Goal: Task Accomplishment & Management: Complete application form

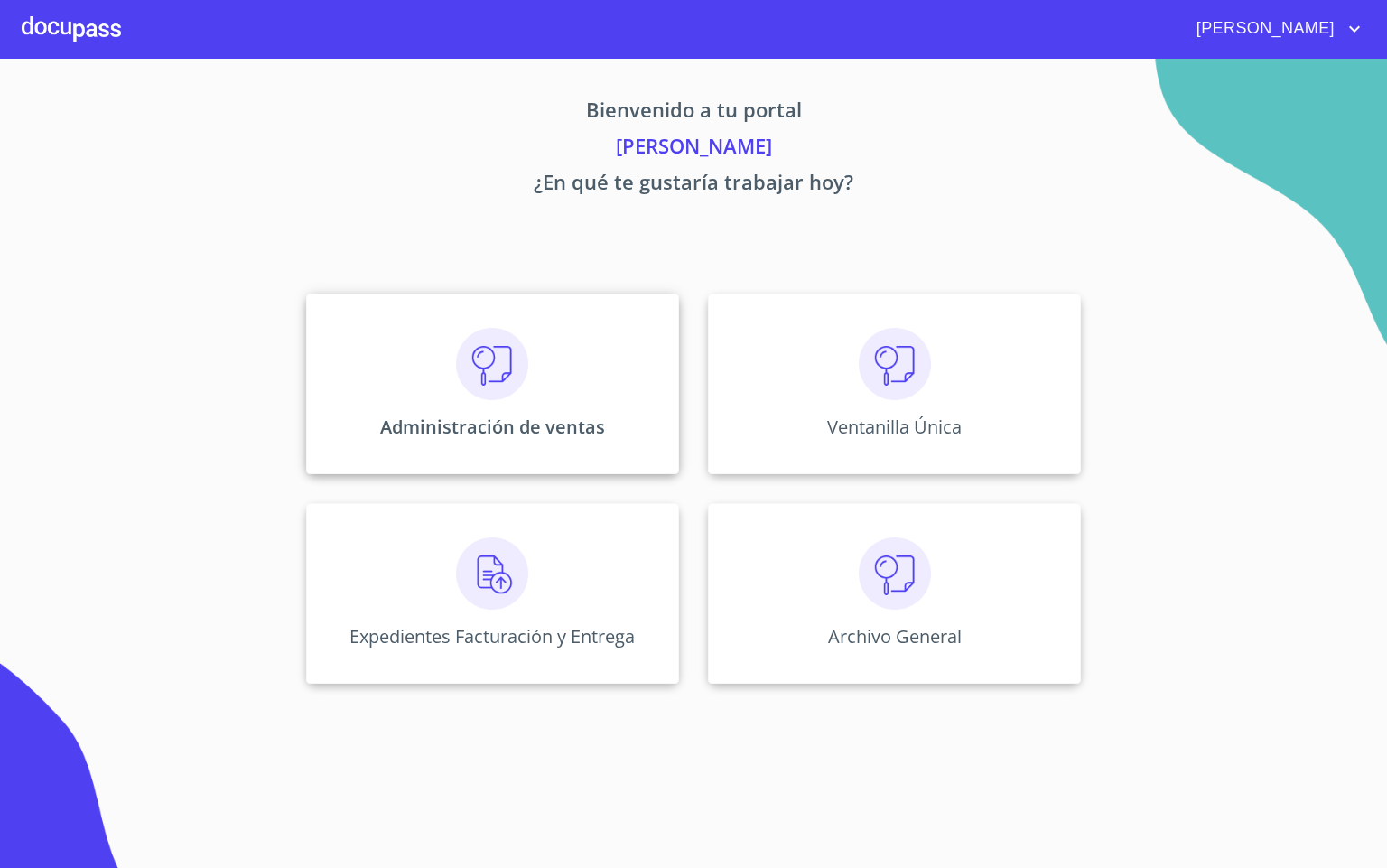
click at [461, 414] on p "Administración de ventas" at bounding box center [492, 426] width 225 height 24
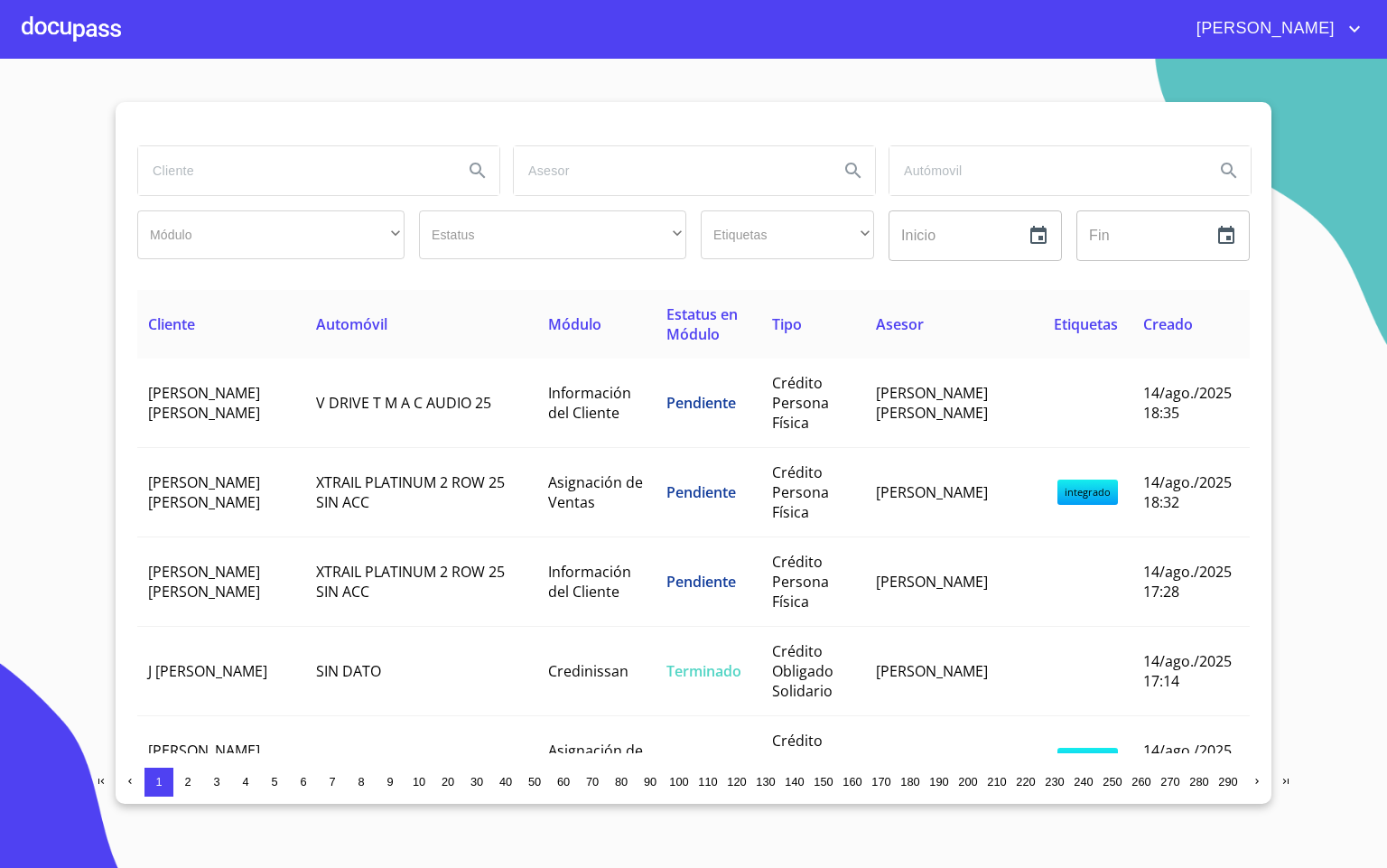
click at [249, 168] on input "search" at bounding box center [293, 170] width 310 height 49
type input "RAUL"
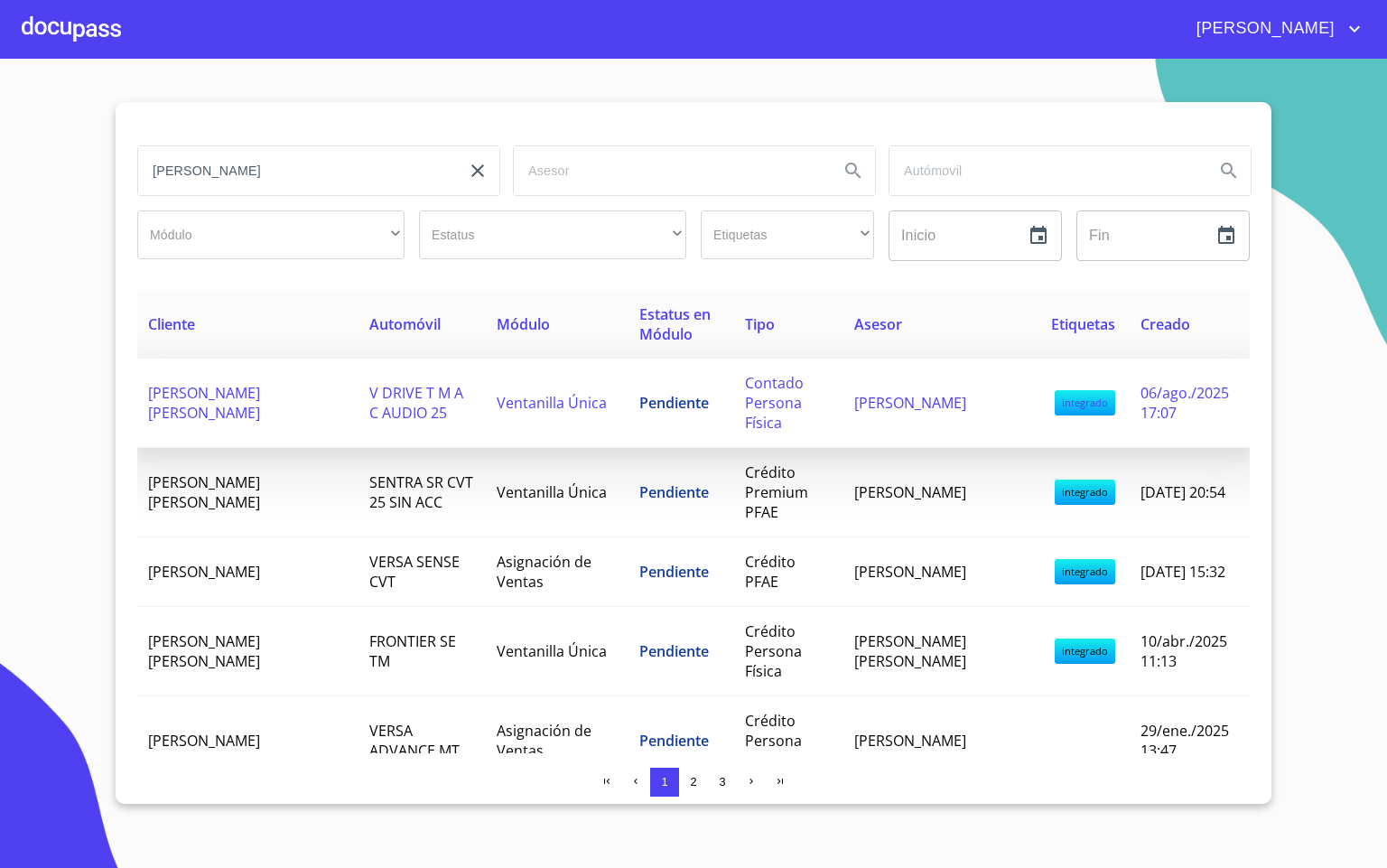
click at [206, 395] on span "RAUL ALBERTO CARDENAS RIOS" at bounding box center [204, 402] width 111 height 39
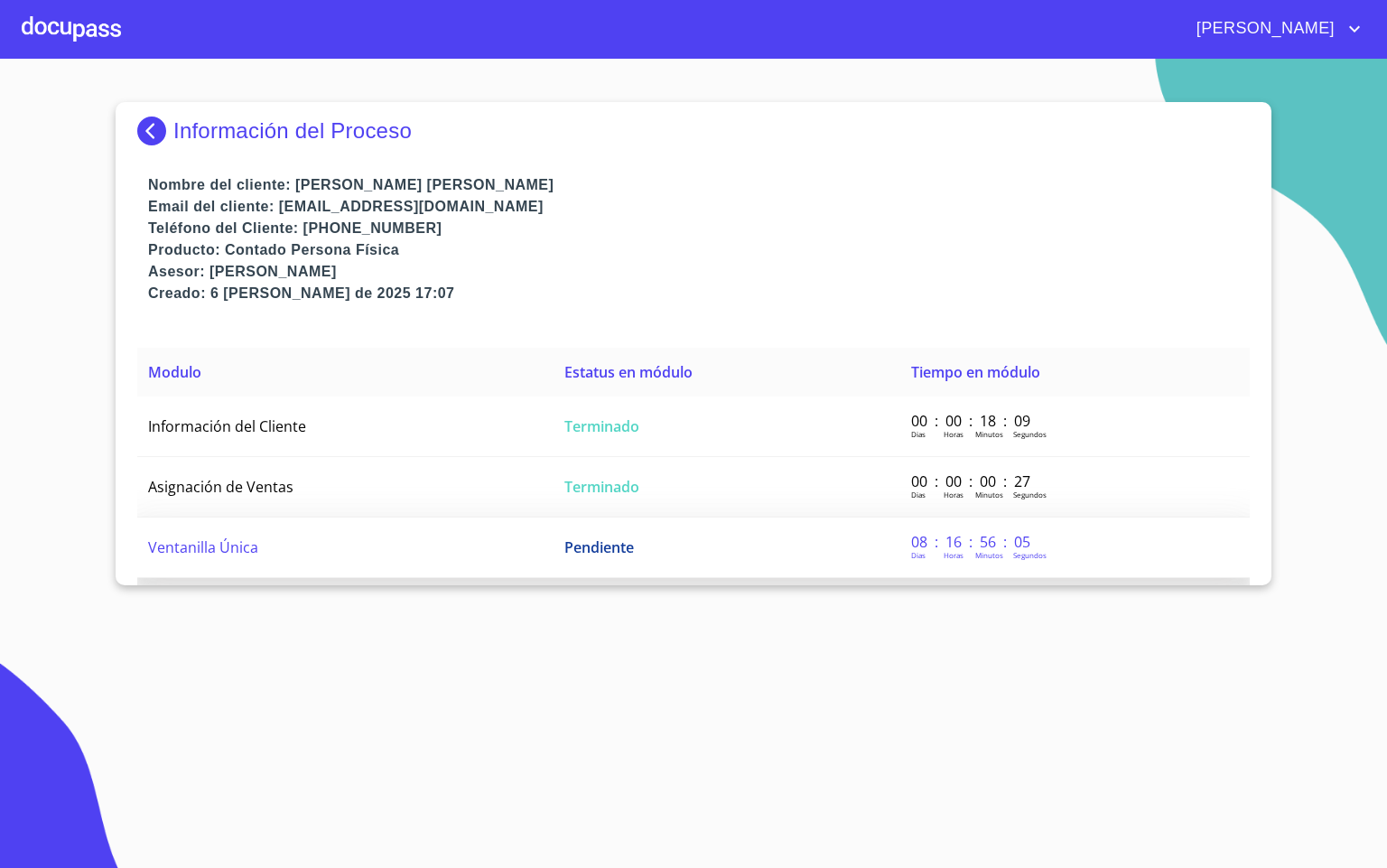
click at [347, 572] on td "Ventanilla Única" at bounding box center [345, 547] width 416 height 61
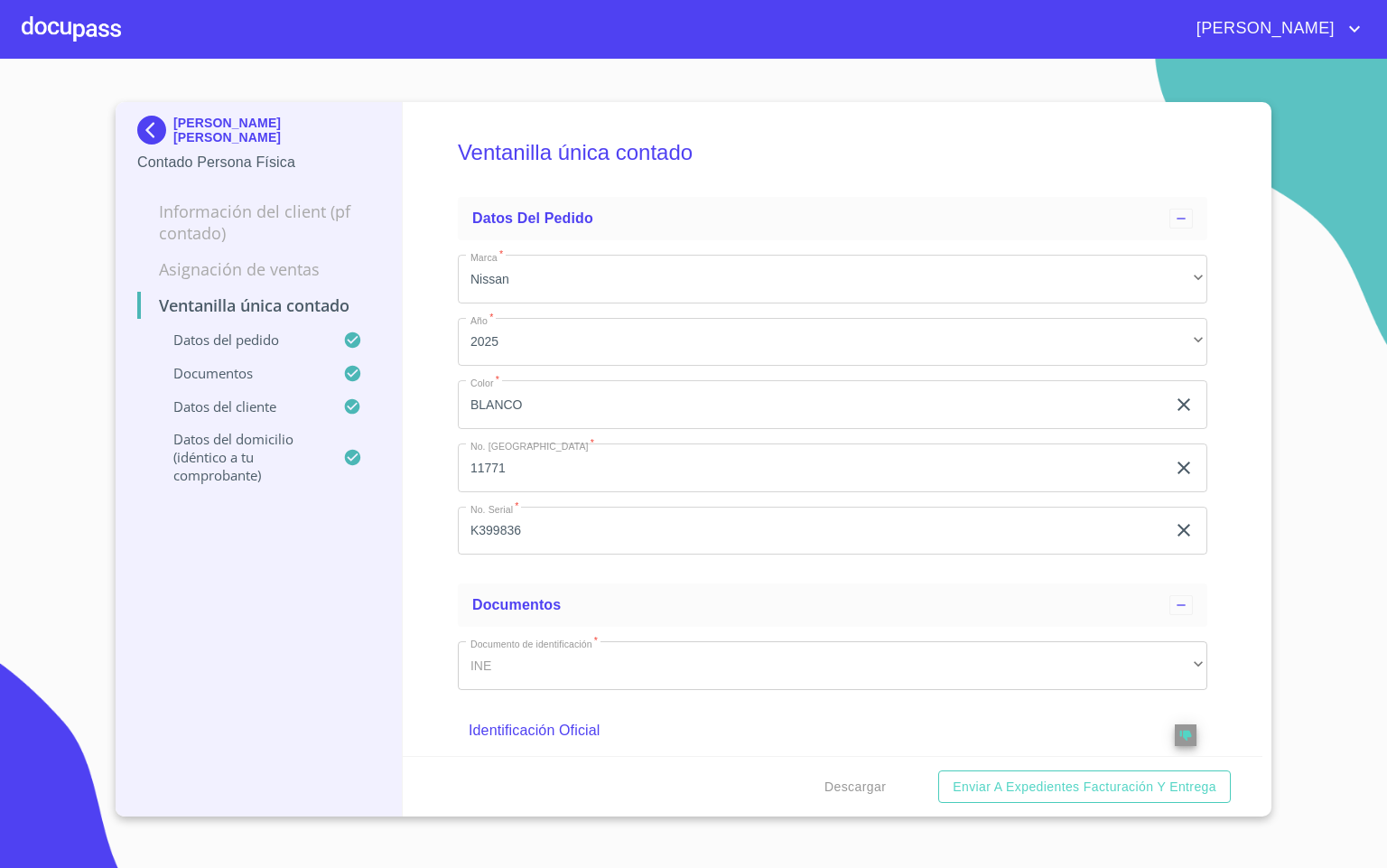
click at [428, 508] on div "Ventanilla única contado Datos del pedido Marca   * Nissan ​ Año   * 2025 ​ Col…" at bounding box center [832, 429] width 860 height 654
click at [411, 700] on div "Ventanilla única contado Datos del pedido Marca   * Nissan ​ Año   * 2025 ​ Col…" at bounding box center [832, 429] width 860 height 654
click at [1216, 499] on div "Ventanilla única contado Datos del pedido Marca   * Nissan ​ Año   * 2025 ​ Col…" at bounding box center [832, 429] width 860 height 654
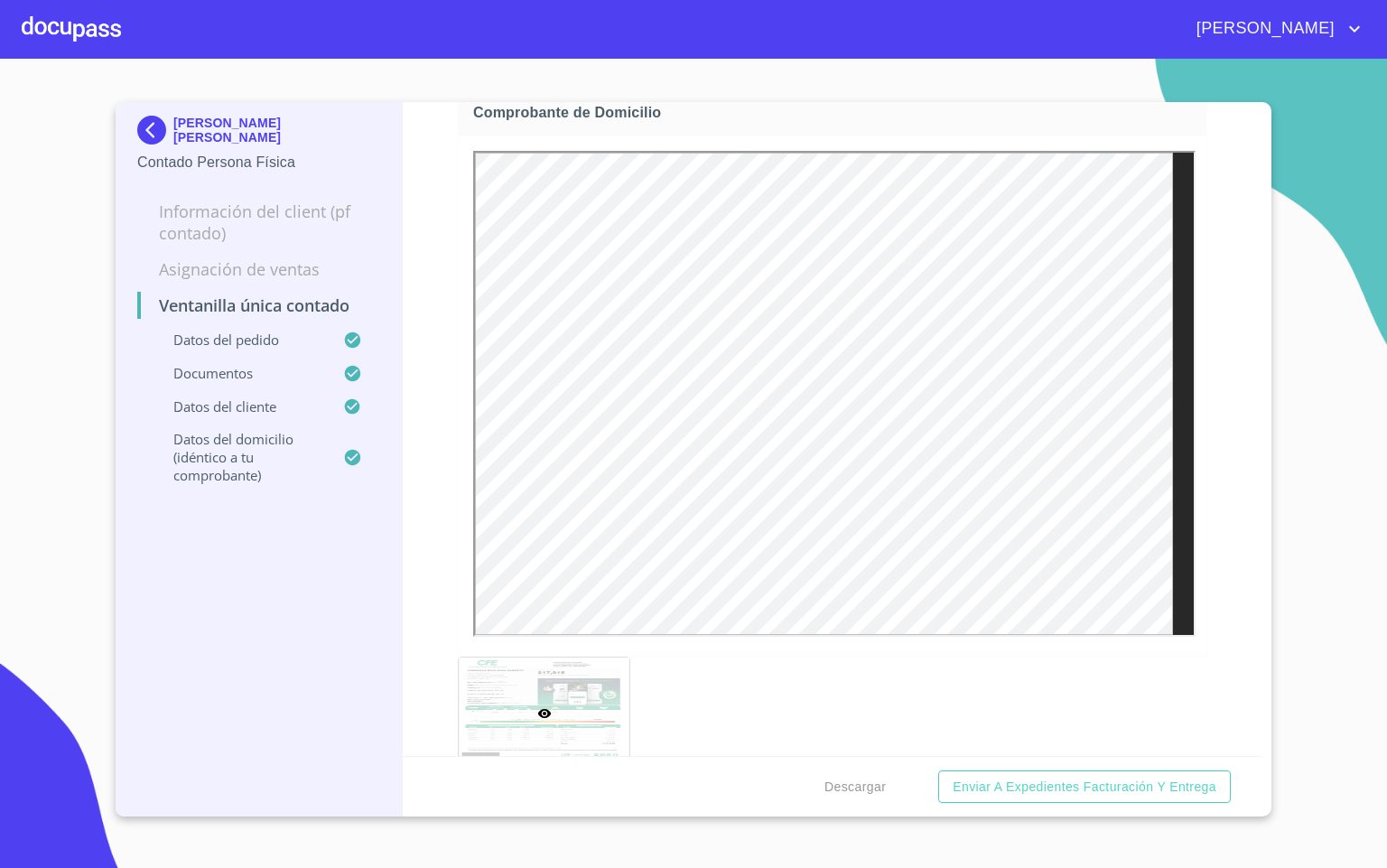
scroll to position [1354, 0]
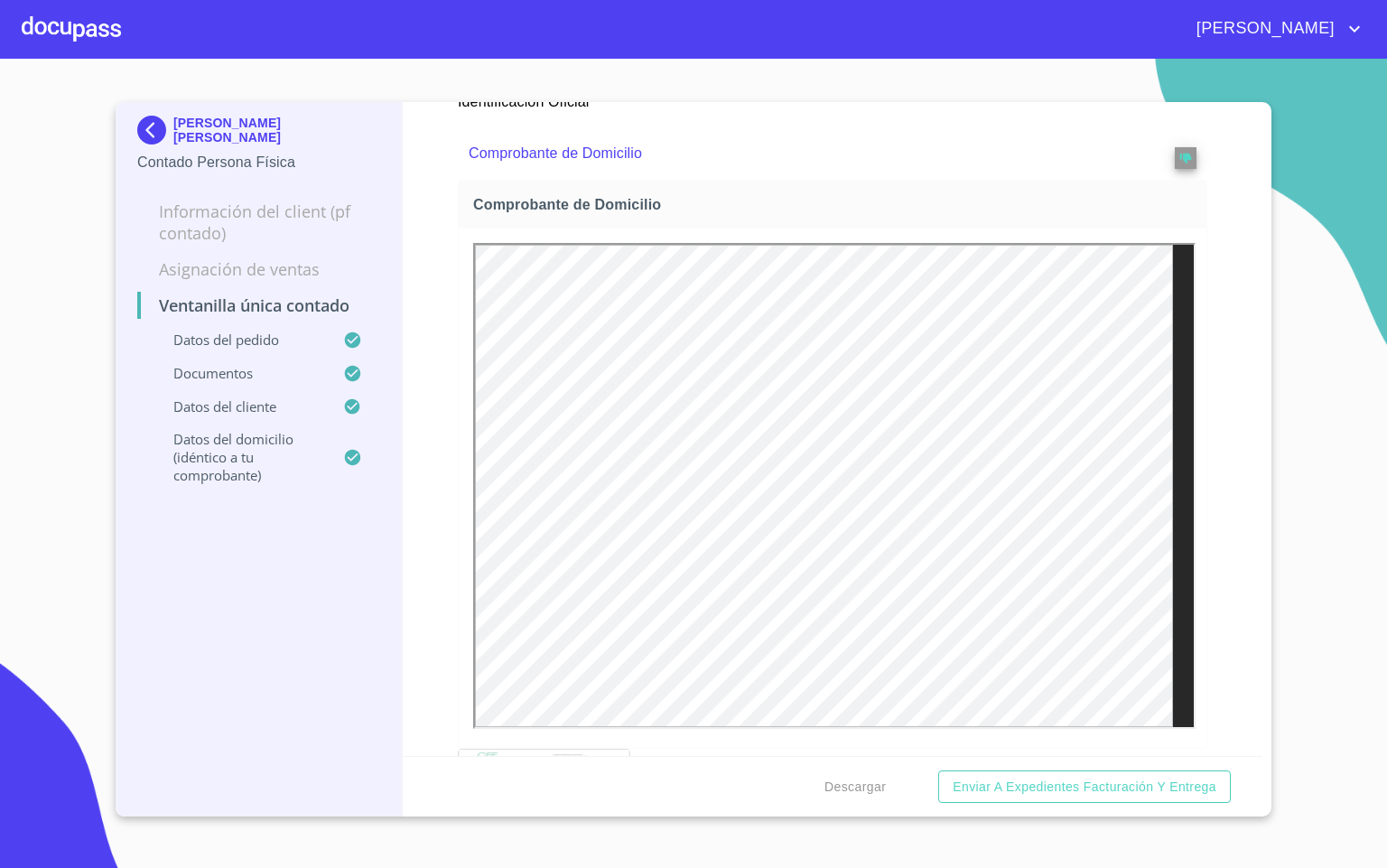
click at [37, 27] on div at bounding box center [71, 29] width 99 height 58
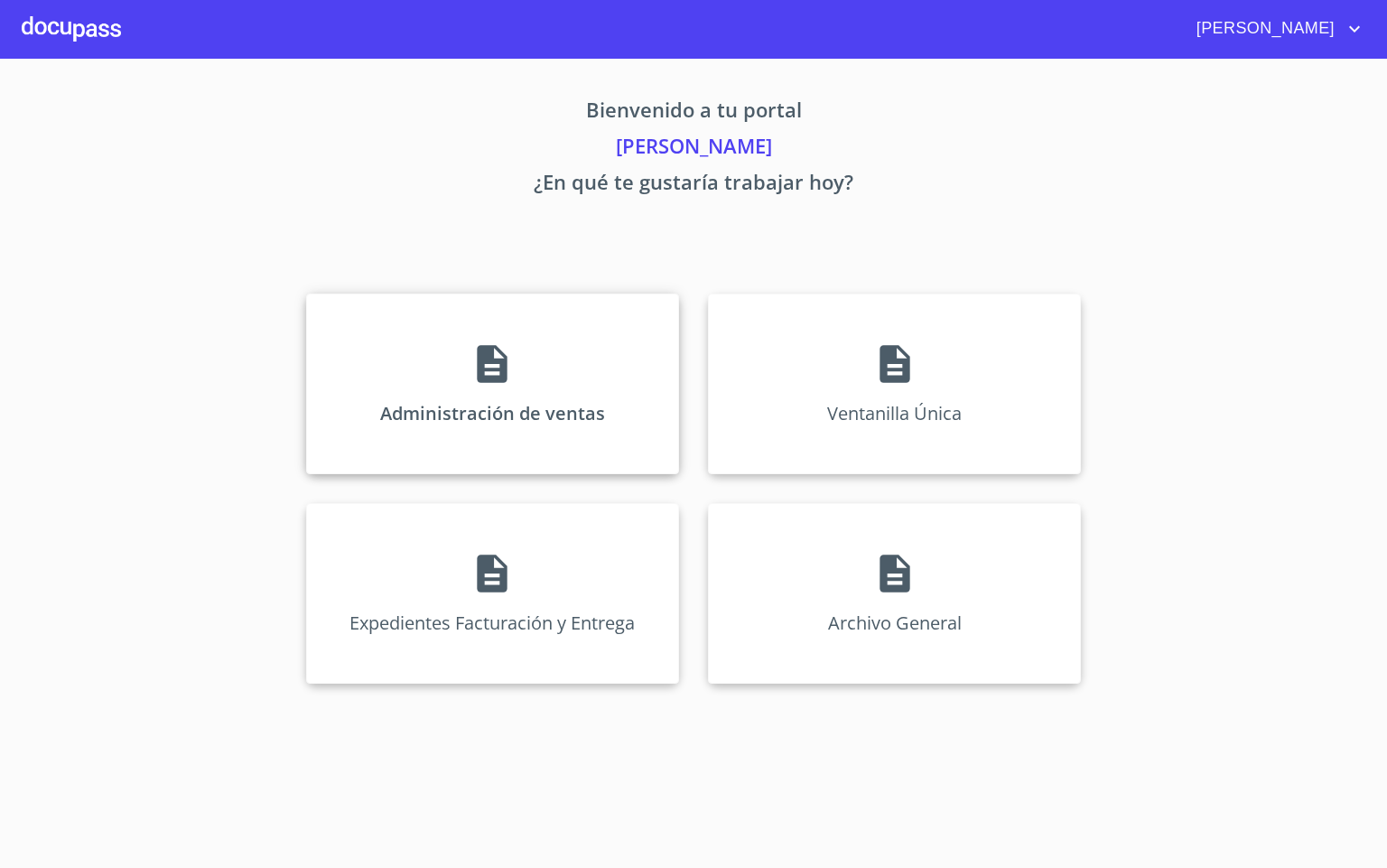
click at [513, 356] on icon at bounding box center [491, 363] width 45 height 45
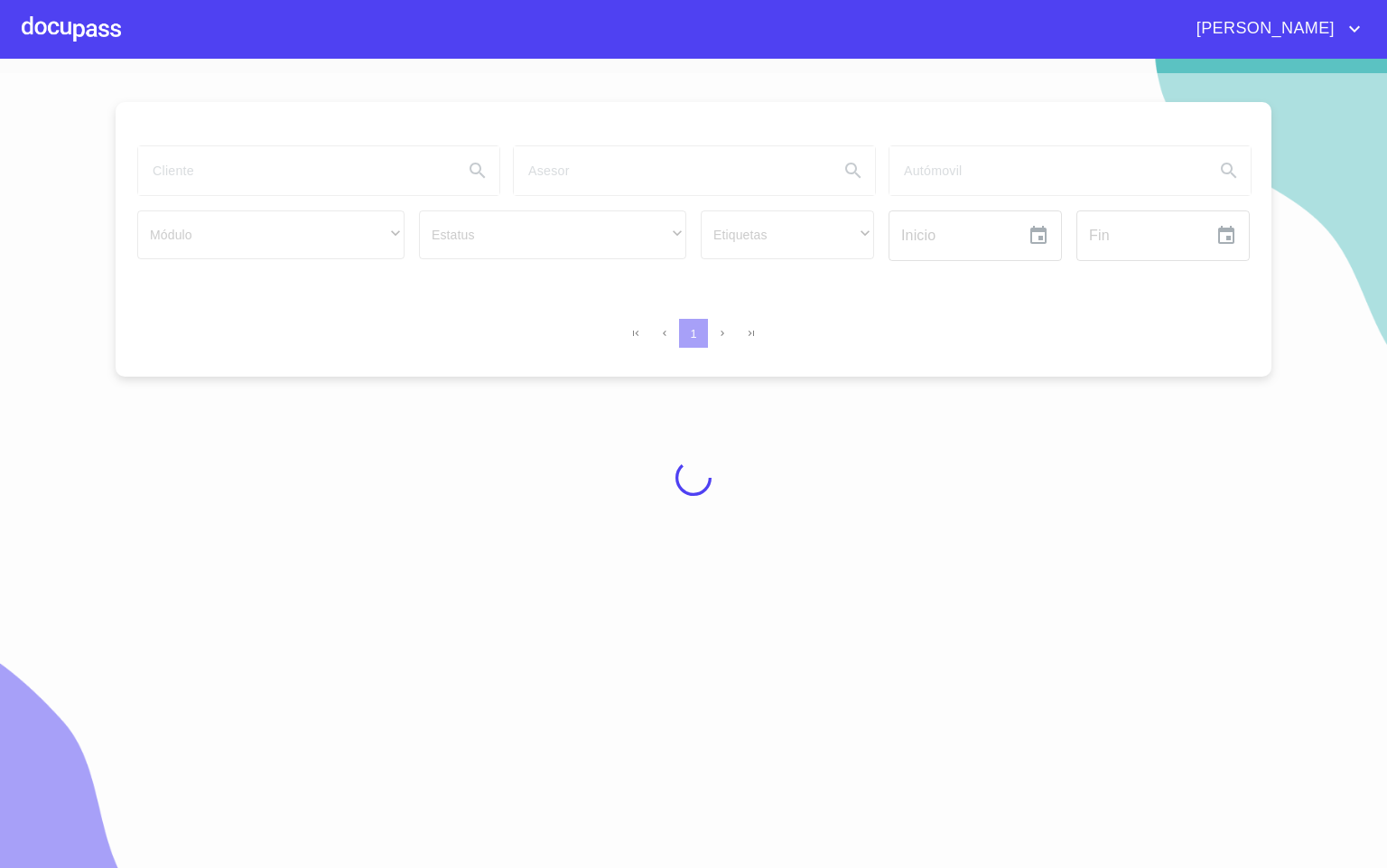
click at [190, 179] on div at bounding box center [693, 478] width 1387 height 809
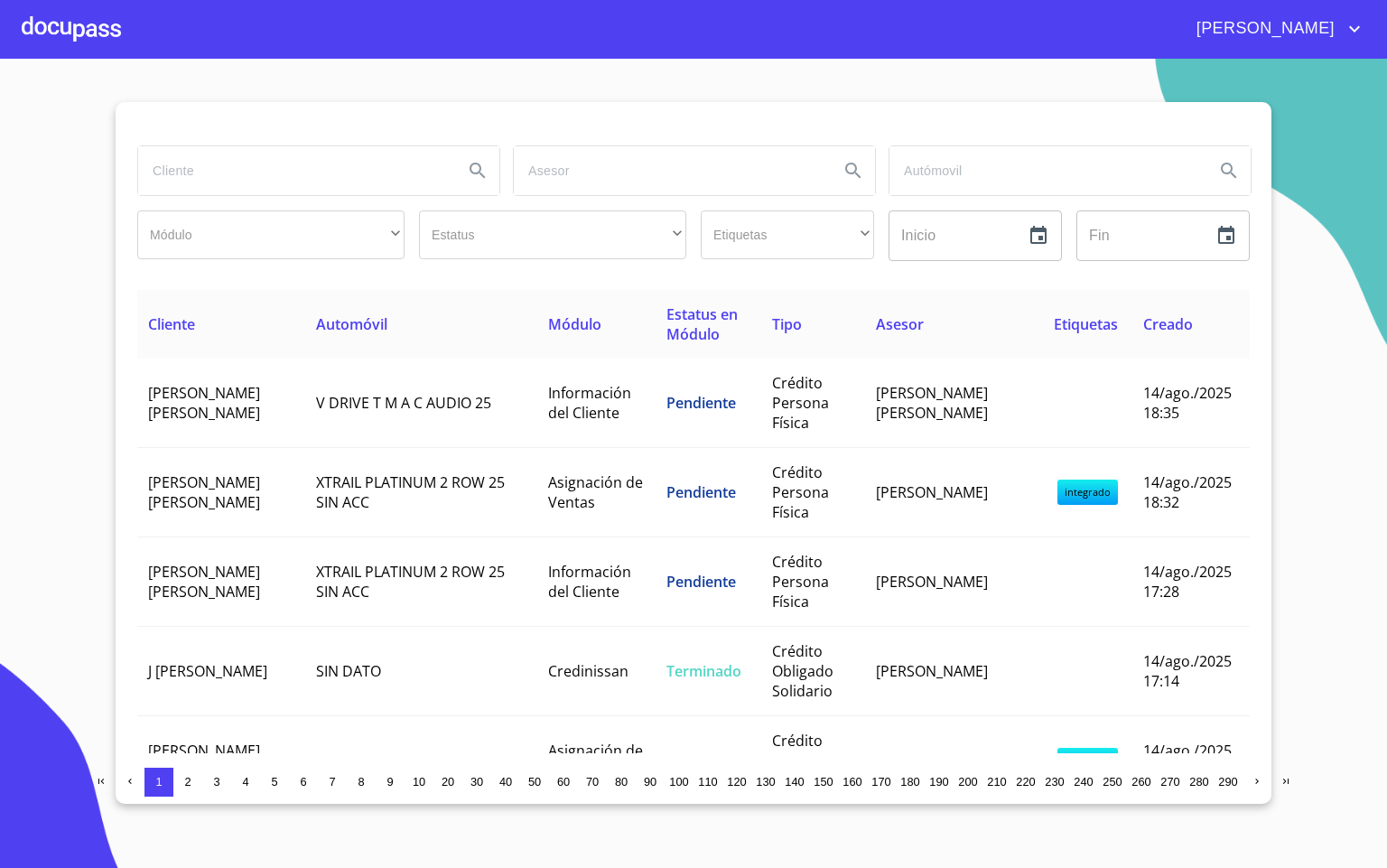
click at [190, 179] on input "search" at bounding box center [293, 170] width 310 height 49
type input "condominio san"
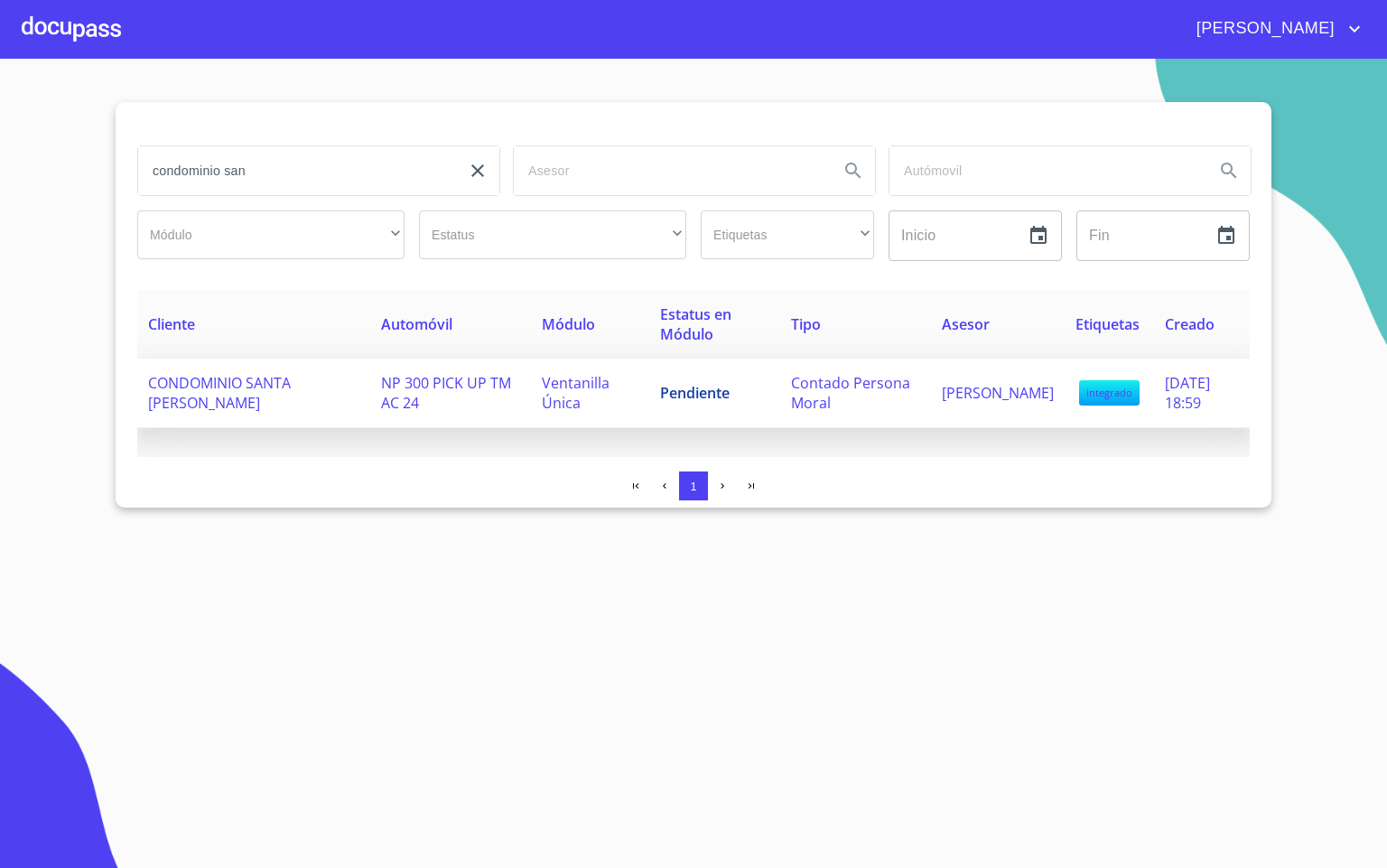
click at [275, 380] on span "CONDOMINIO SANTA [PERSON_NAME]" at bounding box center [219, 392] width 142 height 39
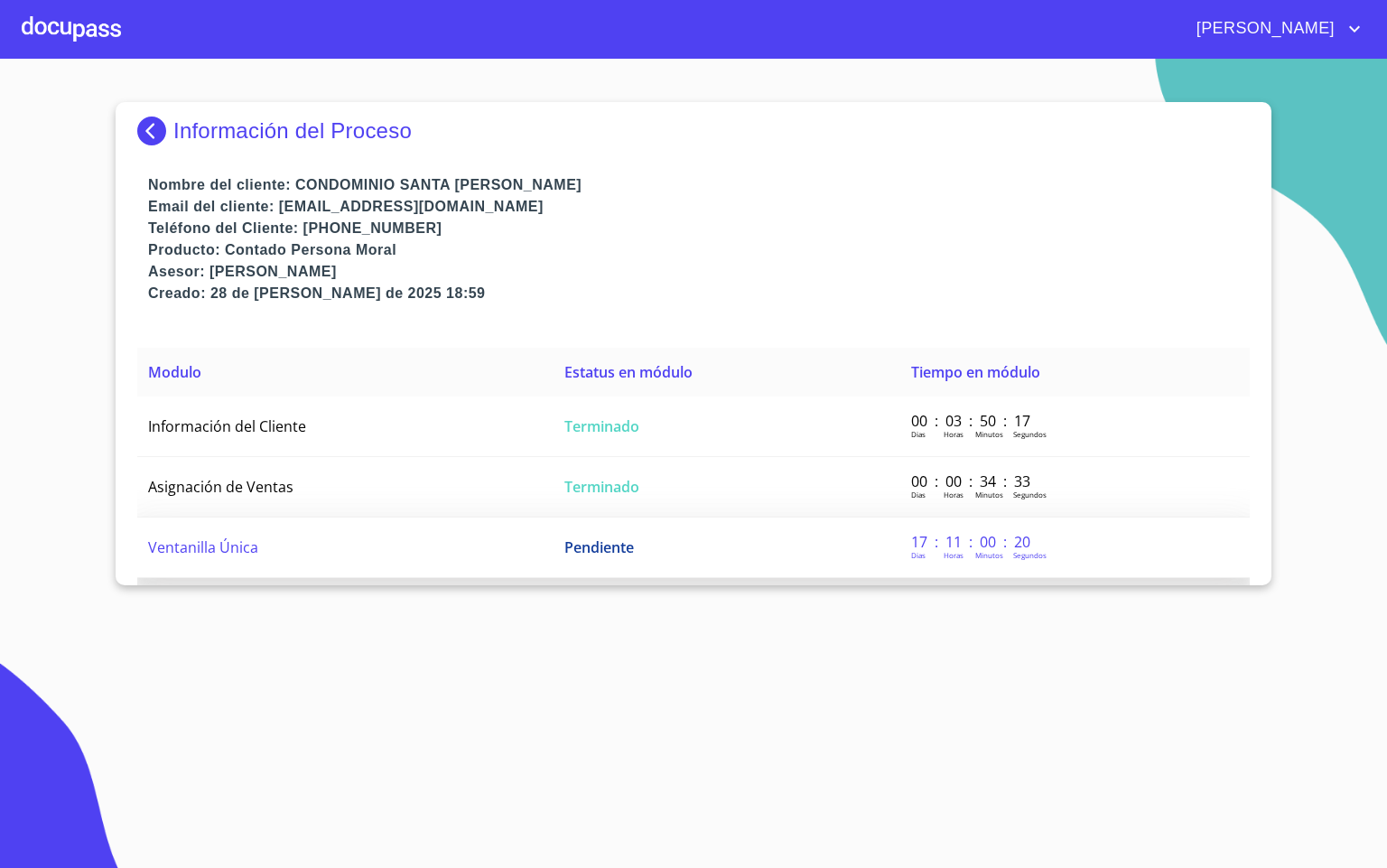
click at [307, 540] on td "Ventanilla Única" at bounding box center [345, 547] width 416 height 61
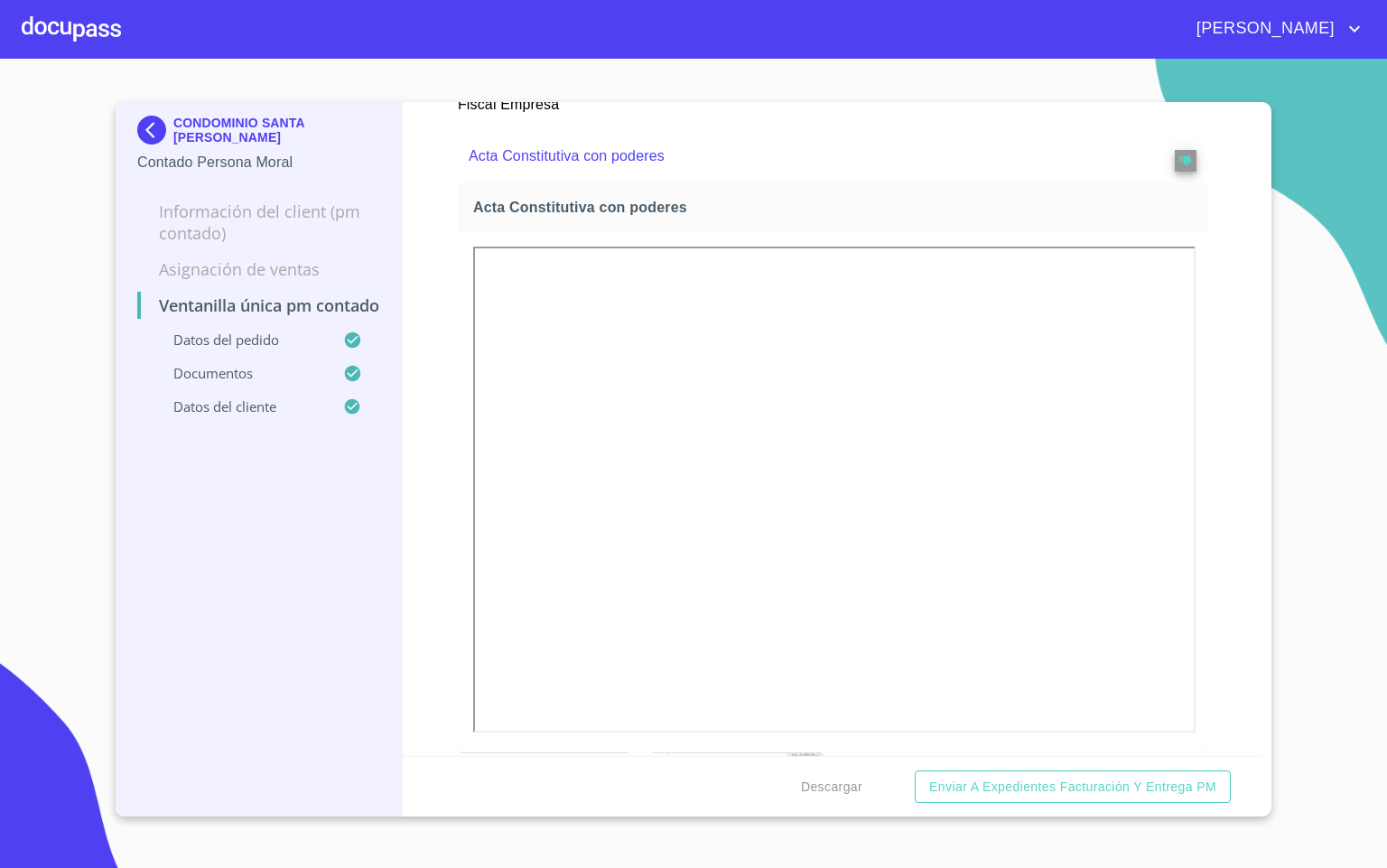
scroll to position [3112, 0]
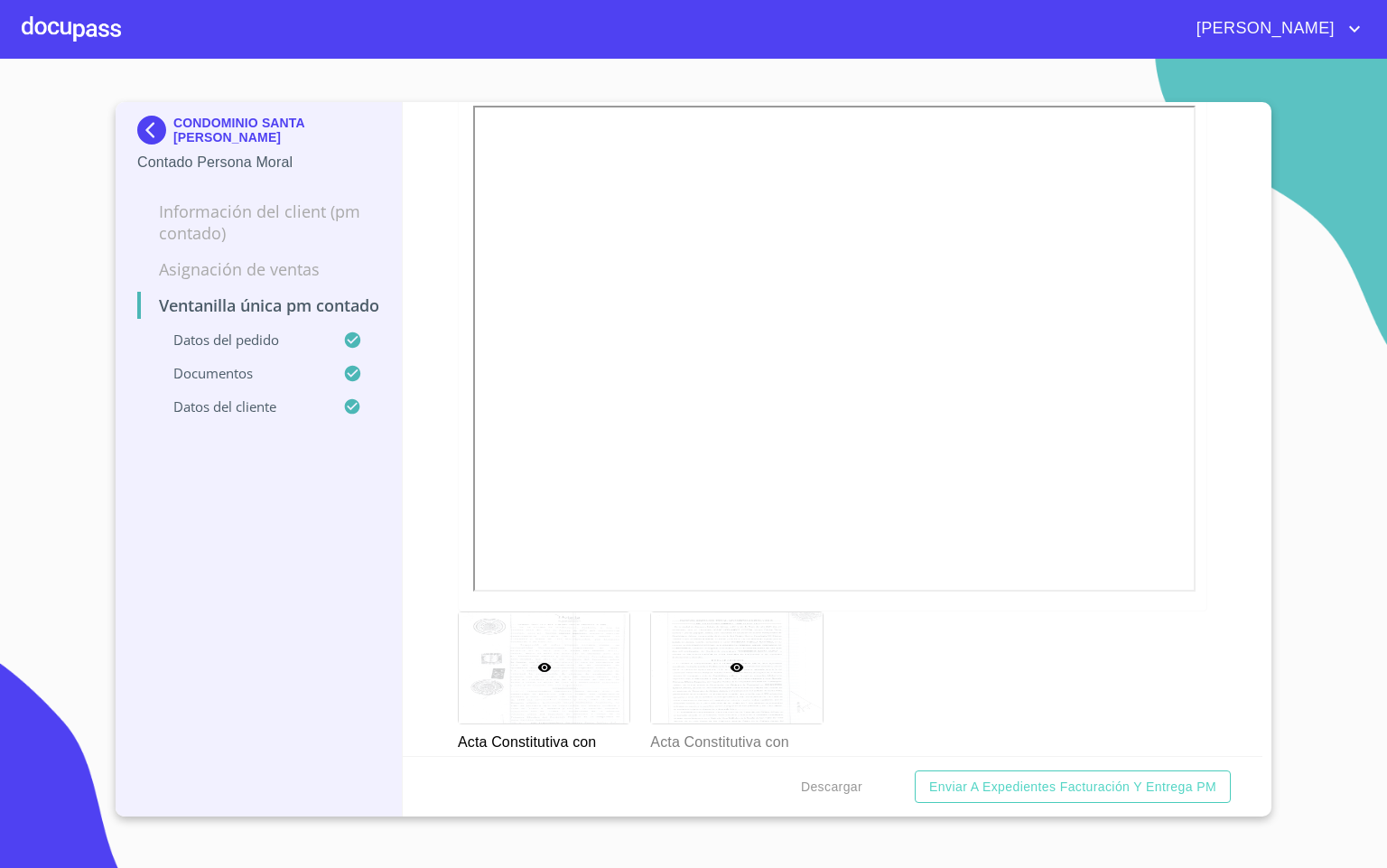
click at [707, 703] on div at bounding box center [736, 668] width 171 height 112
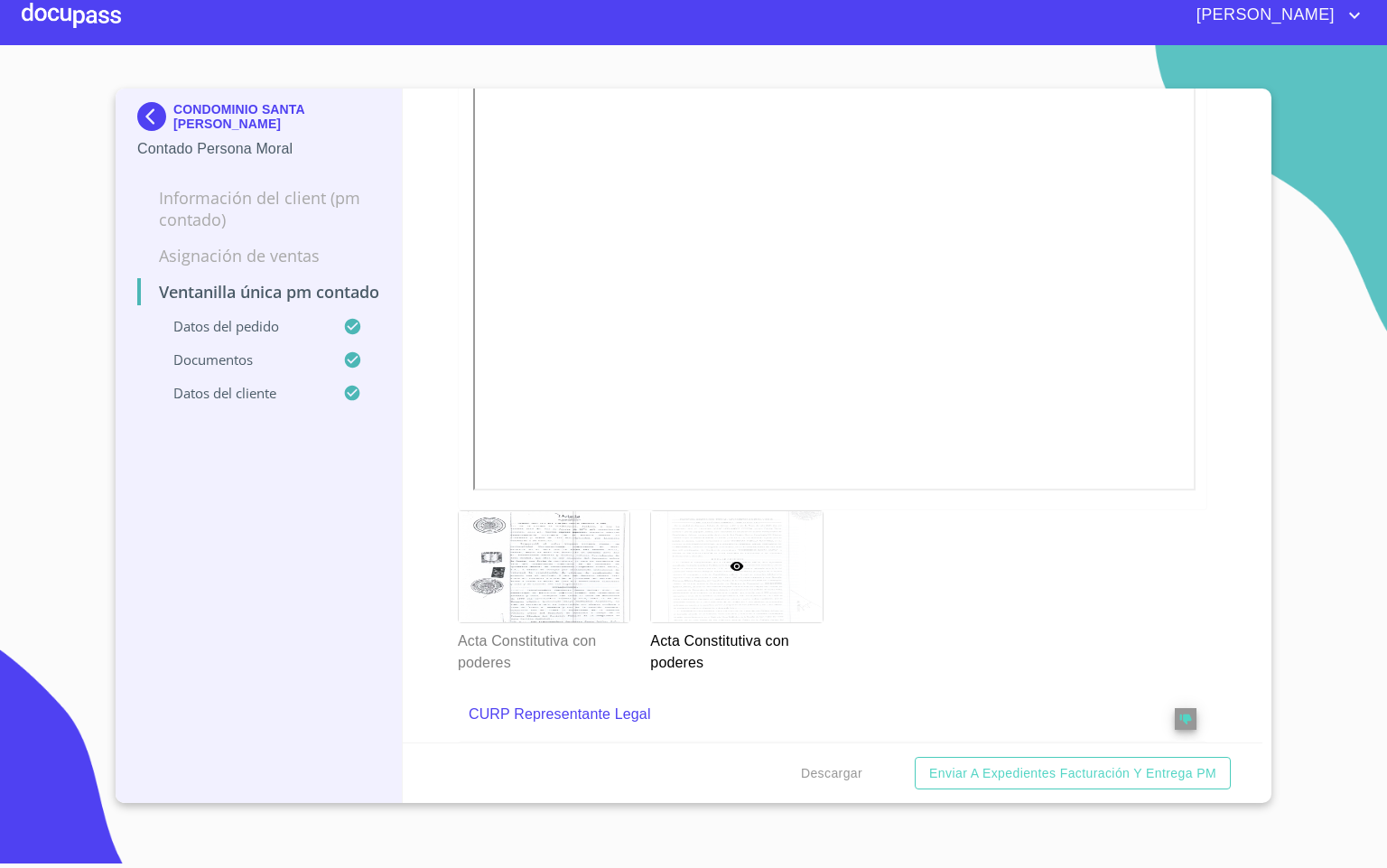
scroll to position [3135, 0]
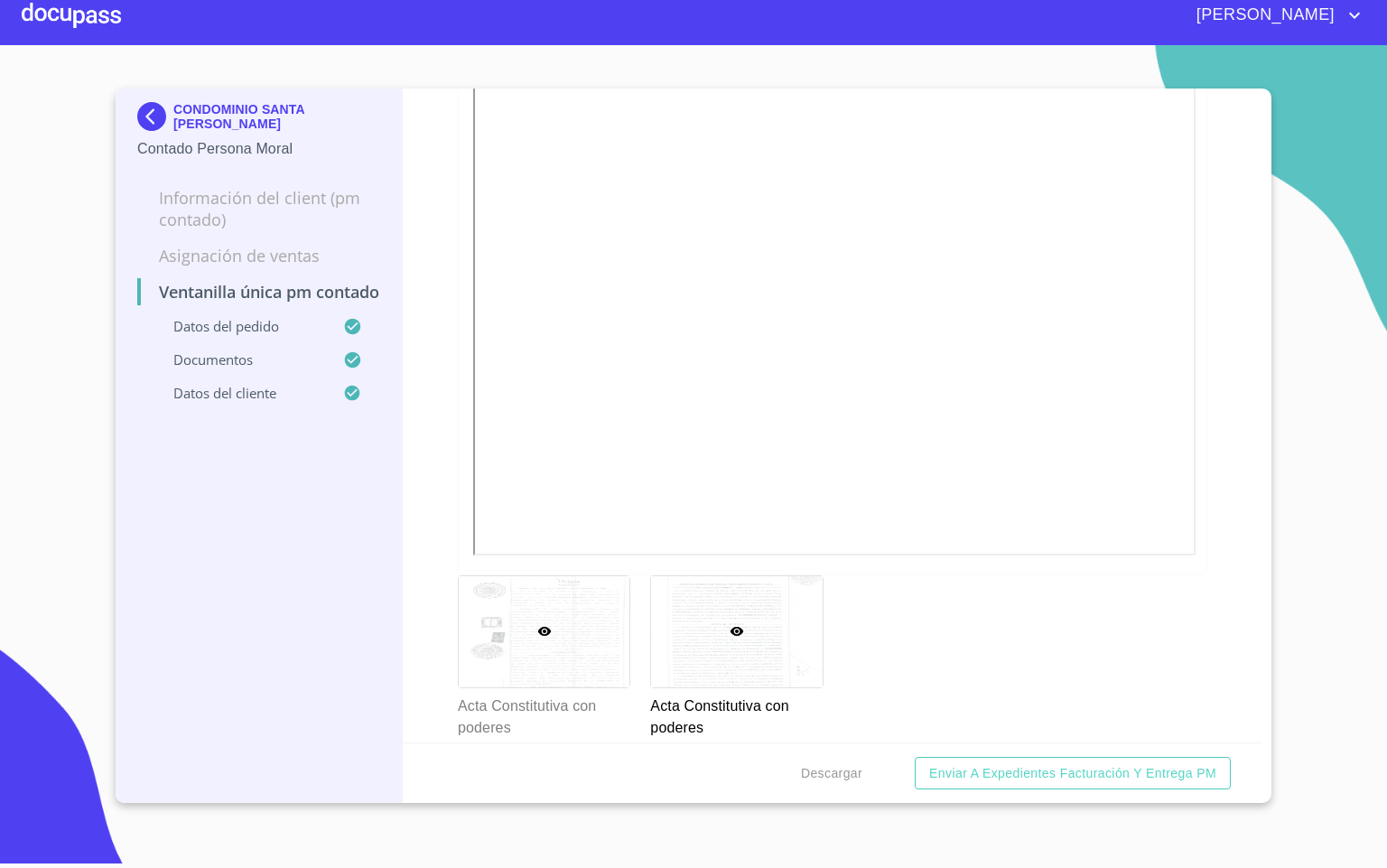
click at [563, 639] on div at bounding box center [544, 632] width 171 height 112
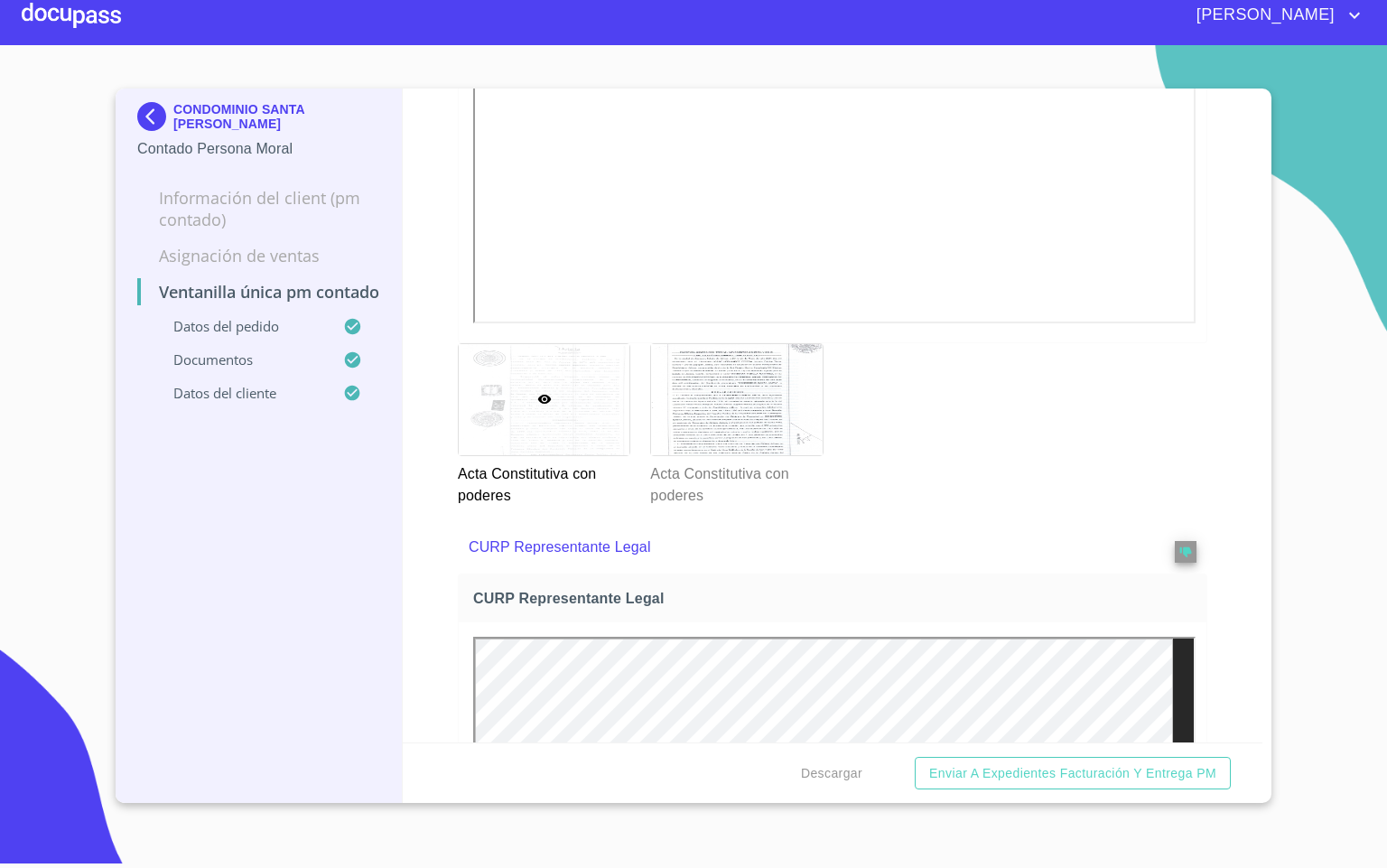
scroll to position [3406, 0]
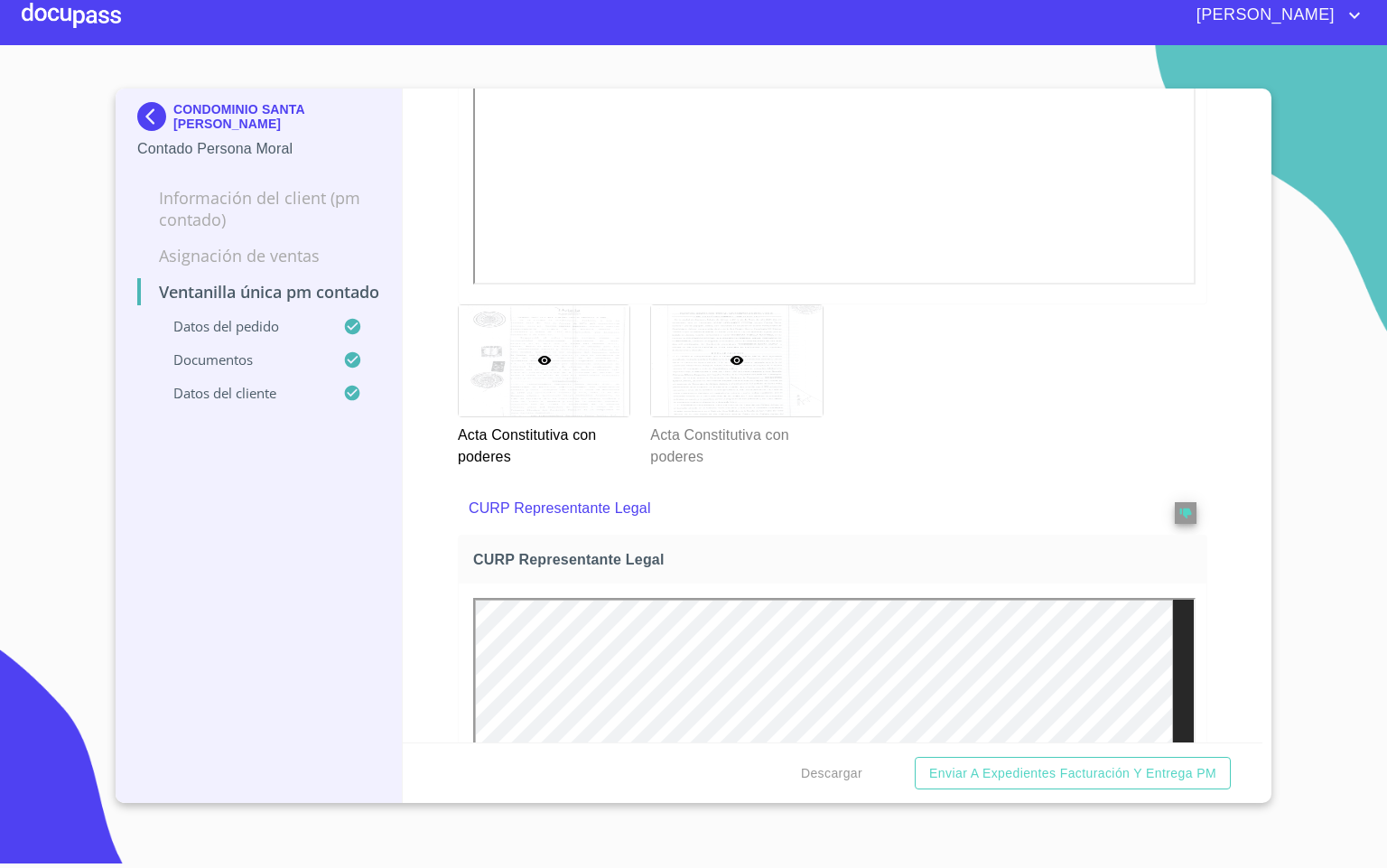
click at [752, 350] on div at bounding box center [736, 360] width 171 height 112
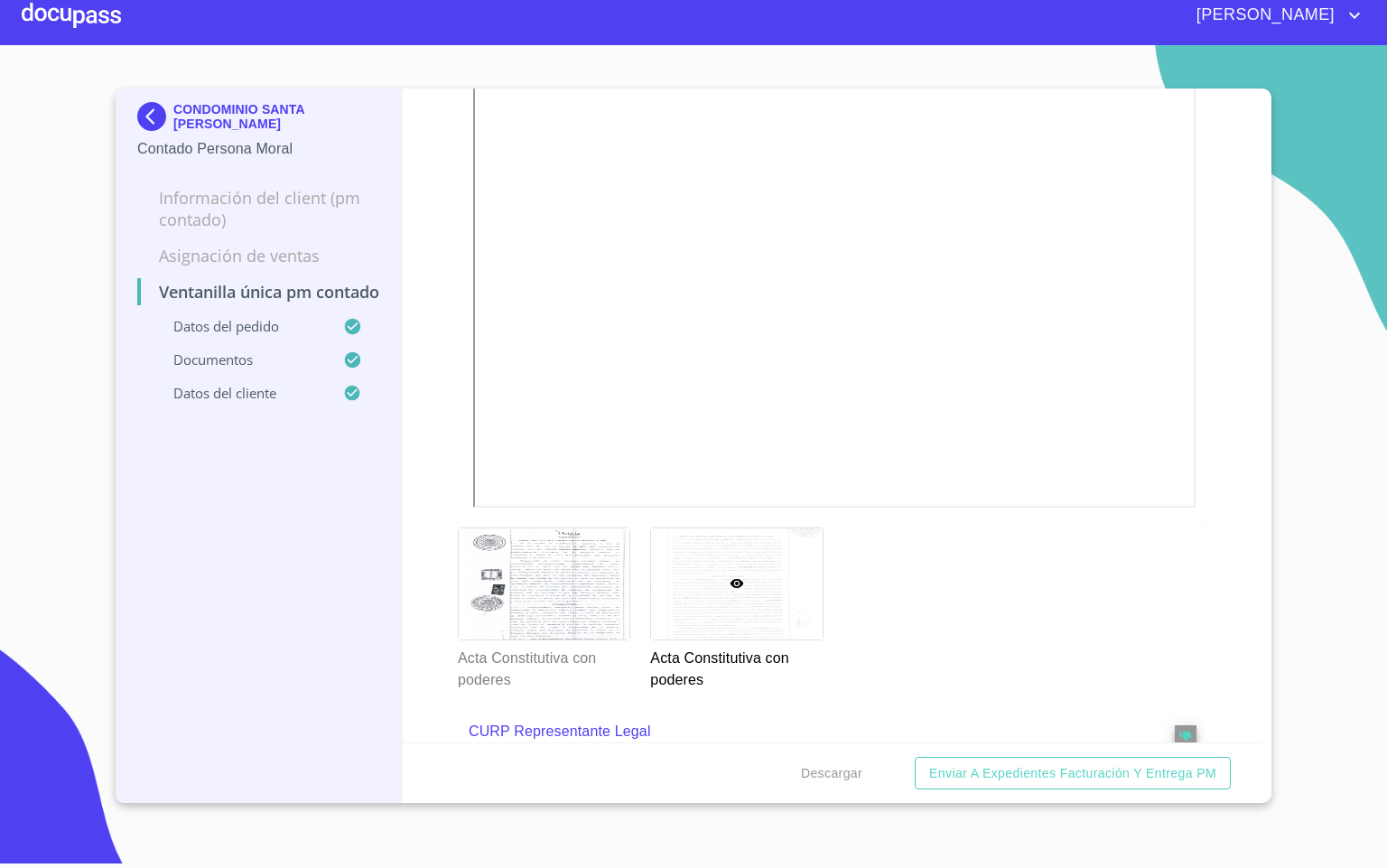
scroll to position [3135, 0]
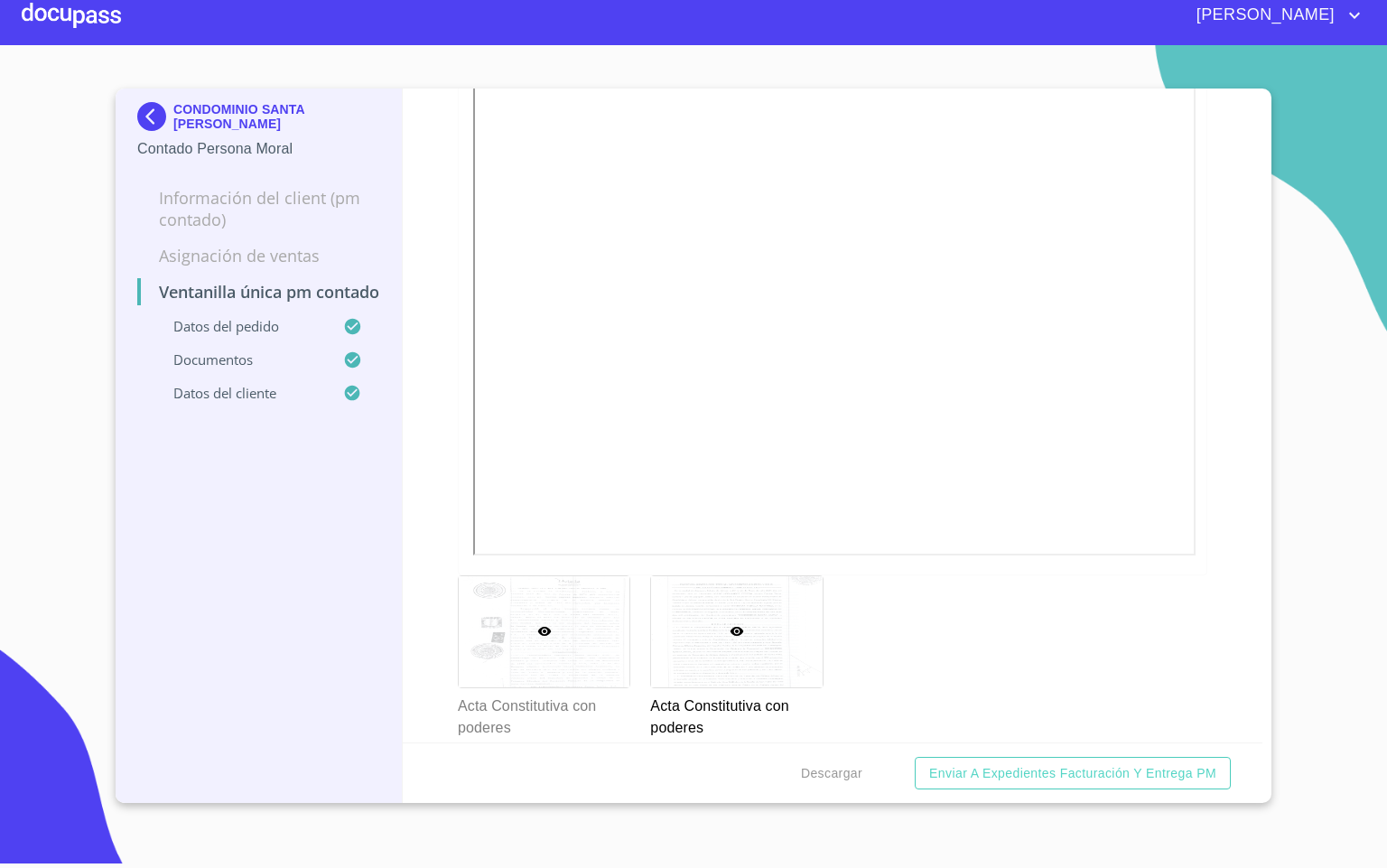
click at [540, 664] on div at bounding box center [544, 632] width 171 height 112
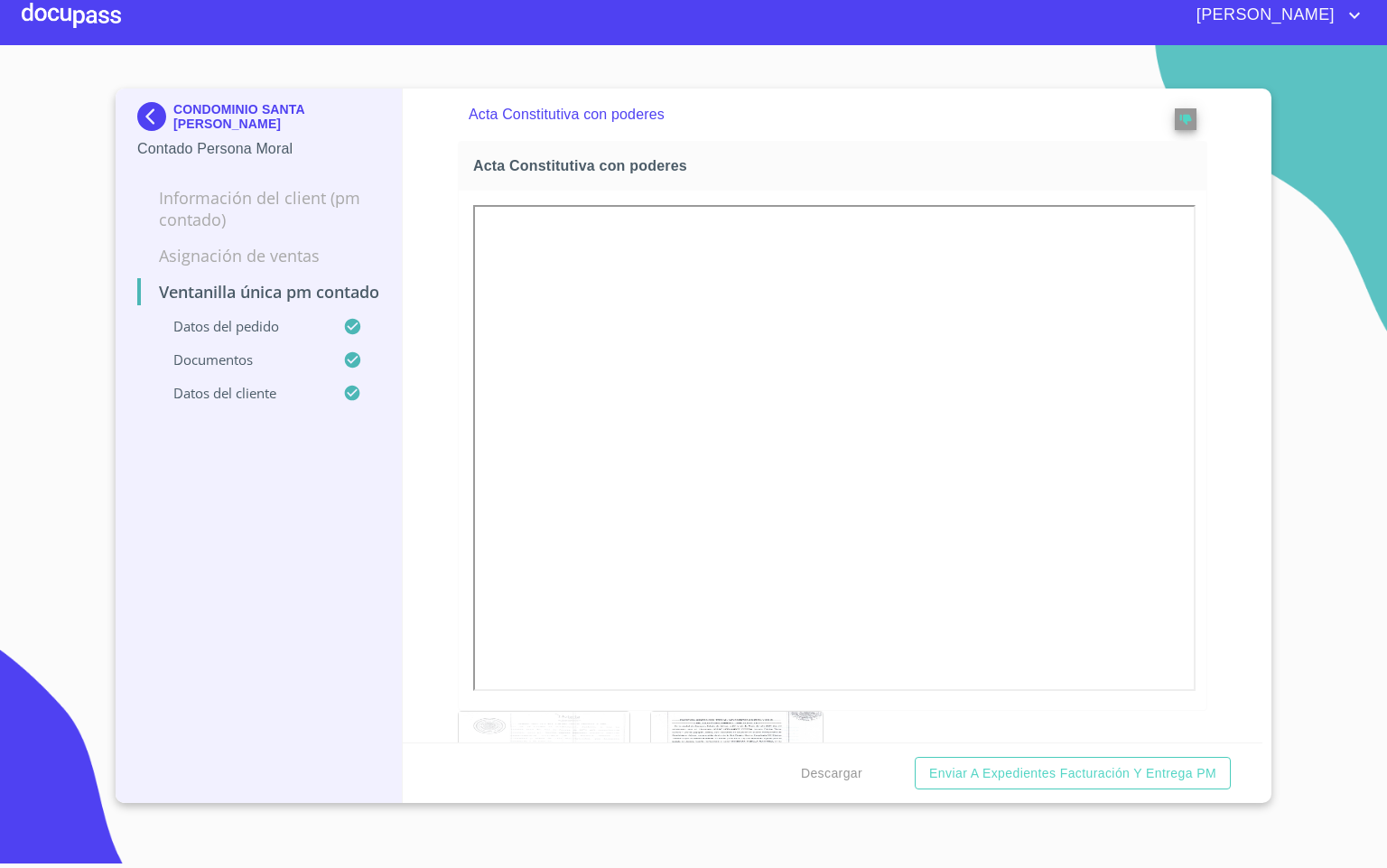
click at [1209, 558] on div "Ventanilla única PM contado Datos del pedido Marca   * Nissan ​ Año   * 2024 ​ …" at bounding box center [832, 415] width 860 height 654
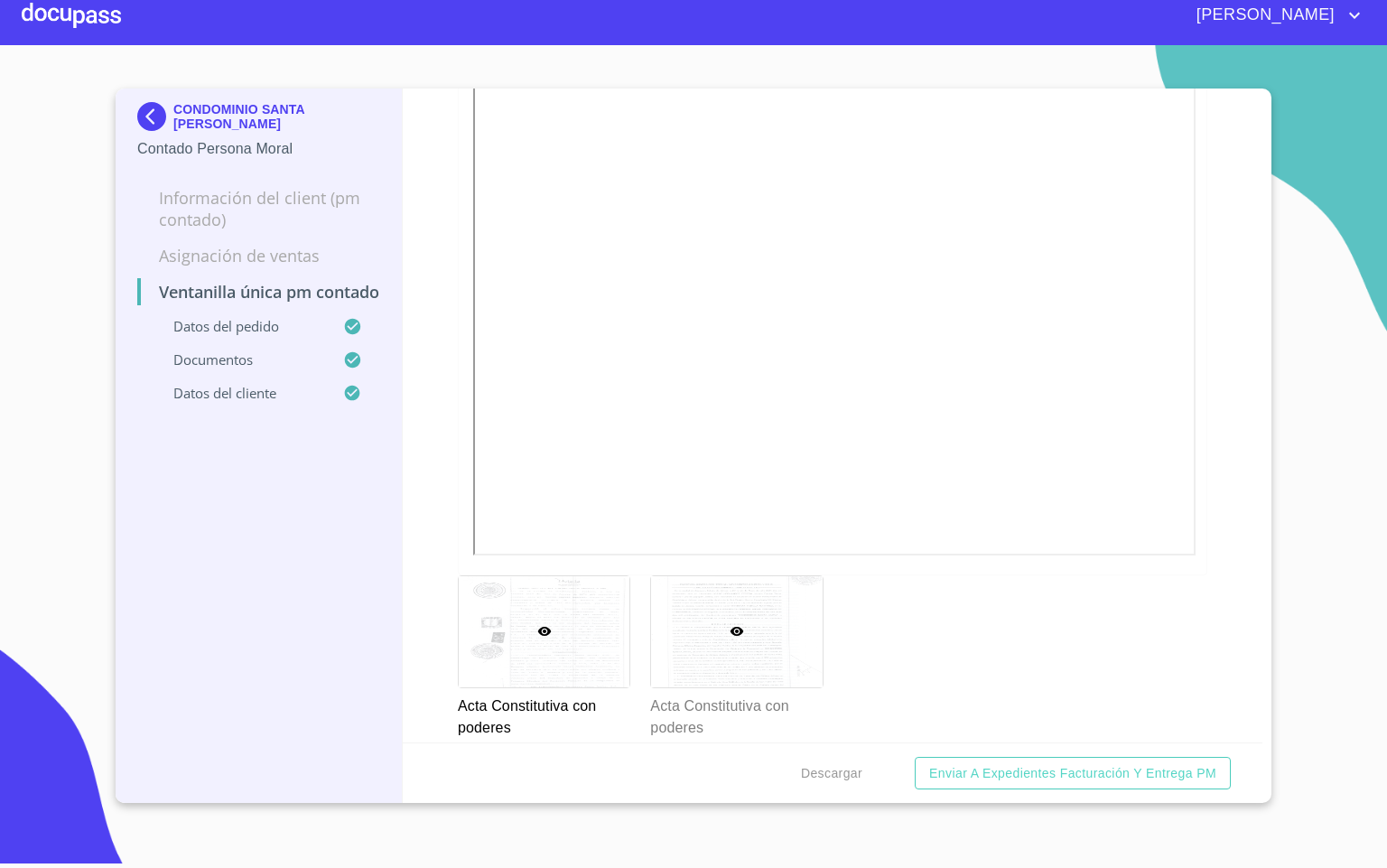
click at [754, 682] on div at bounding box center [736, 632] width 171 height 112
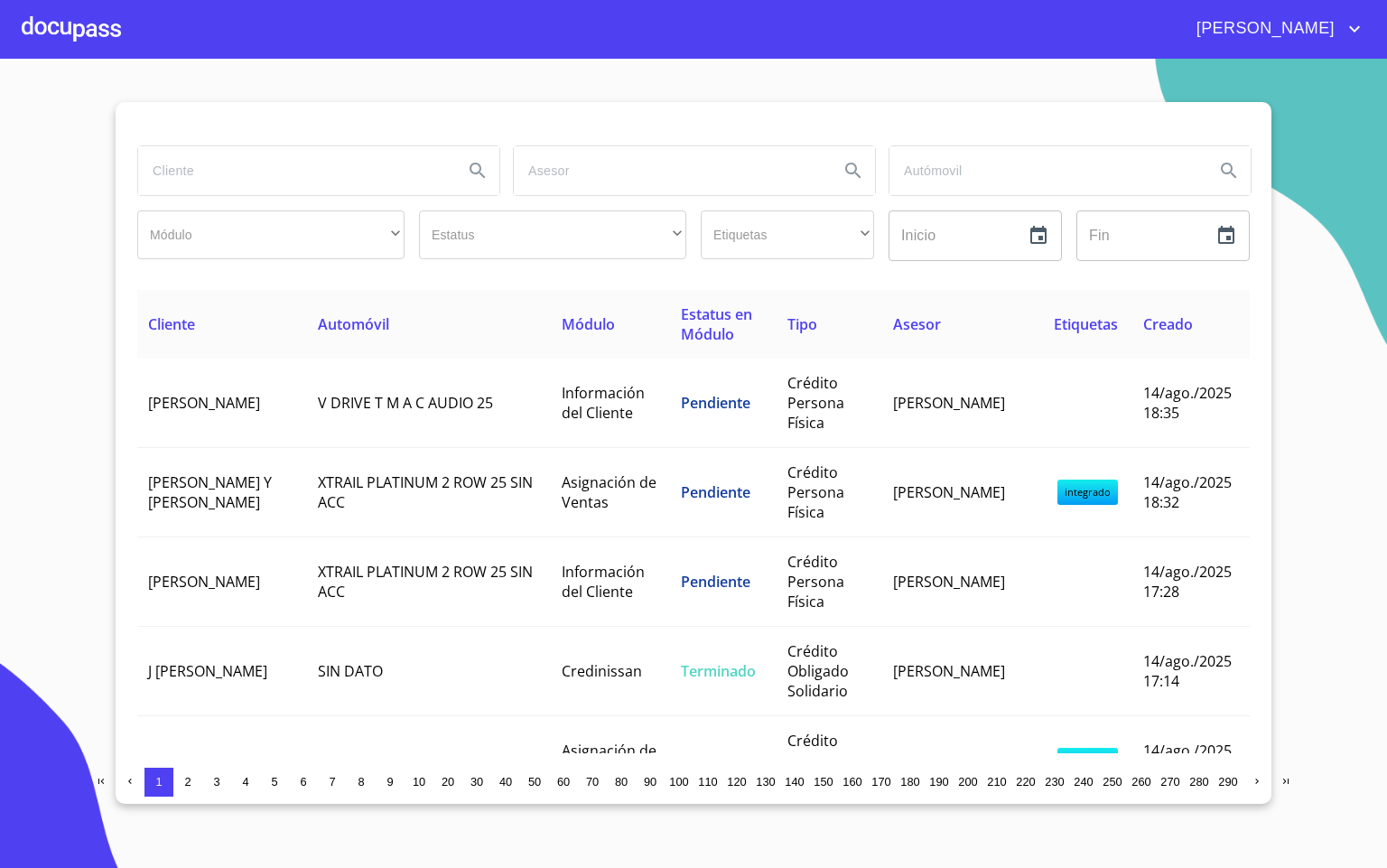
click at [266, 168] on input "search" at bounding box center [293, 170] width 310 height 49
type input "raul"
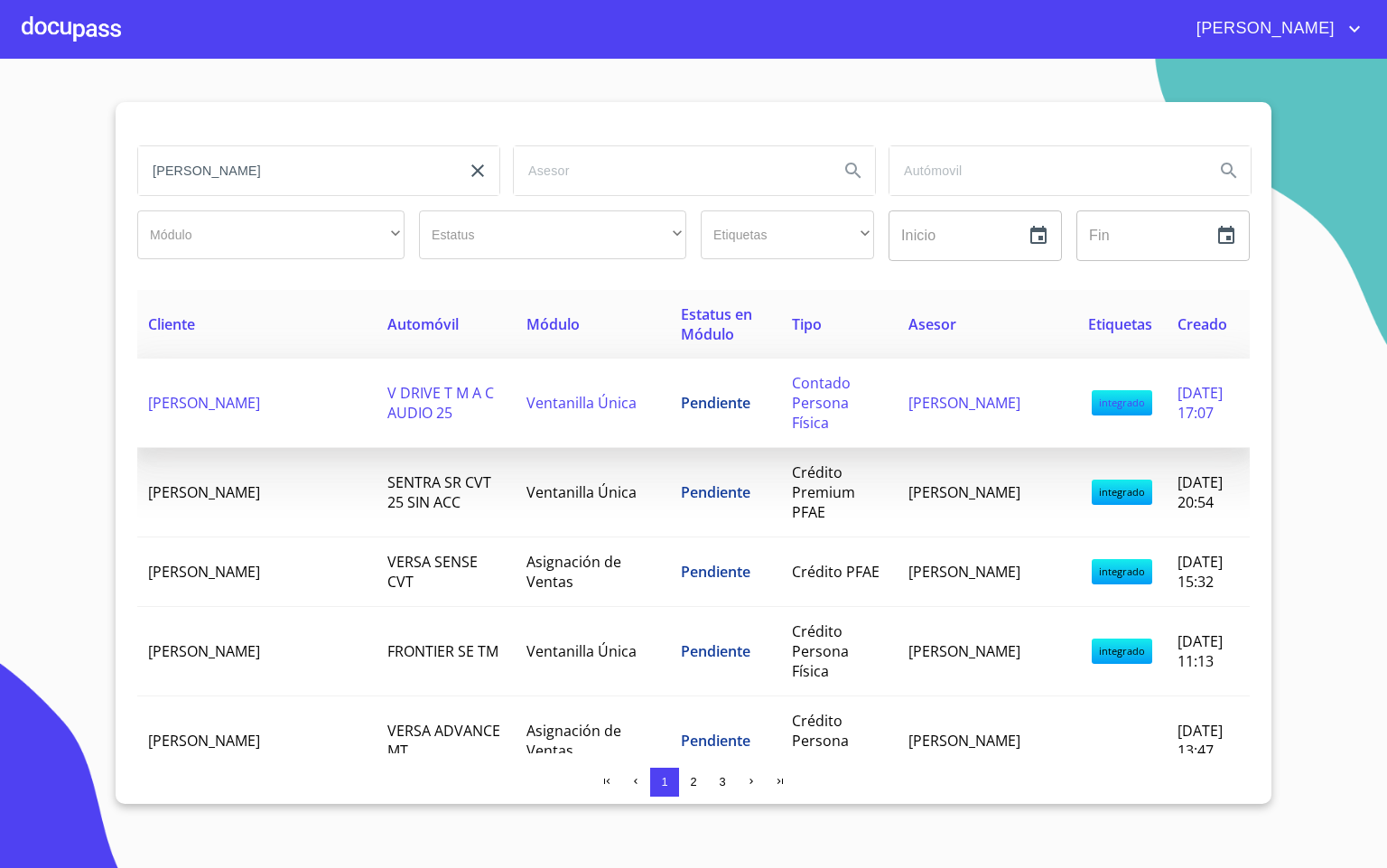
click at [216, 407] on span "RAUL ALBERTO CARDENAS RIOS" at bounding box center [204, 403] width 111 height 20
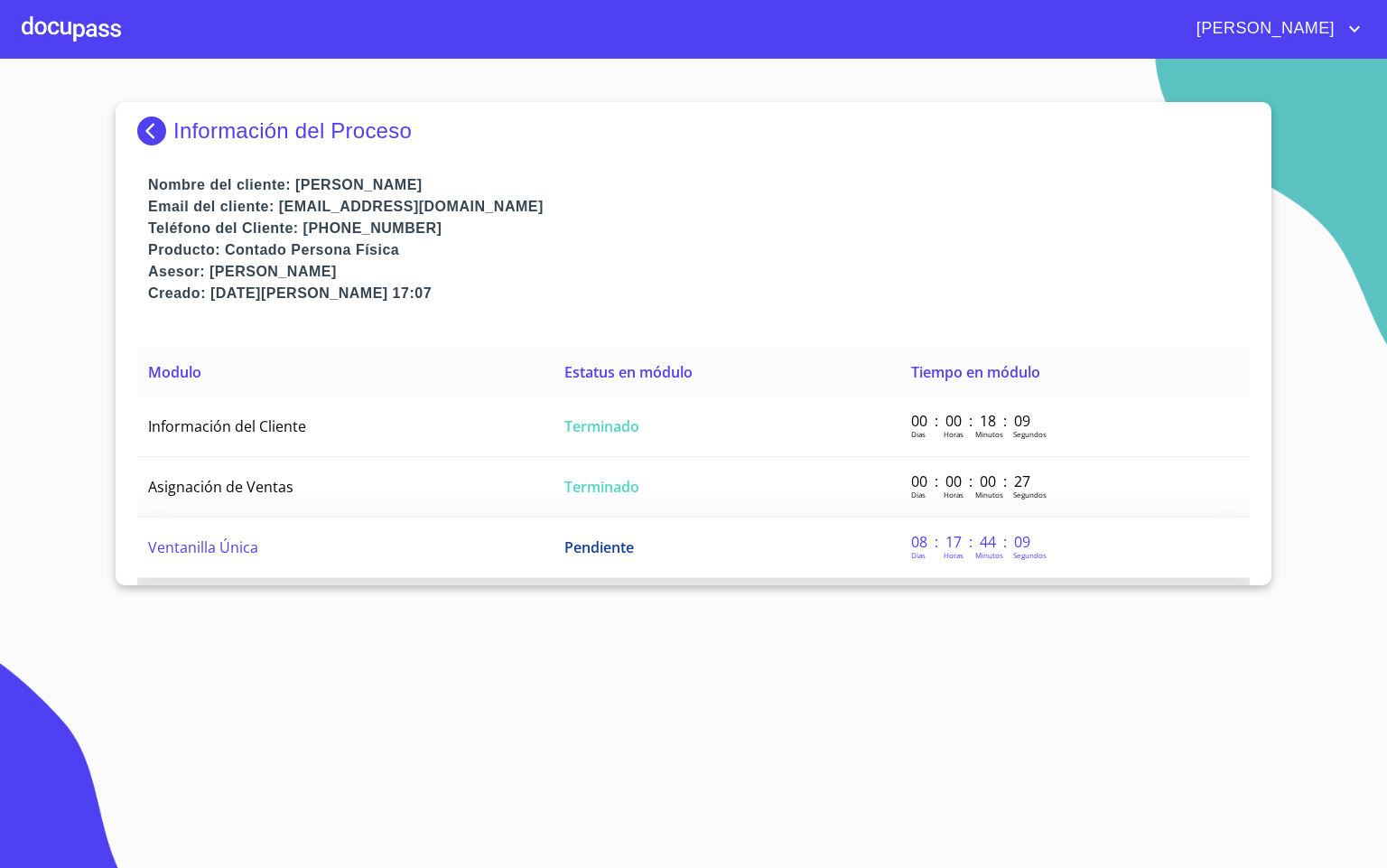
click at [256, 537] on span "Ventanilla Única" at bounding box center [203, 547] width 111 height 20
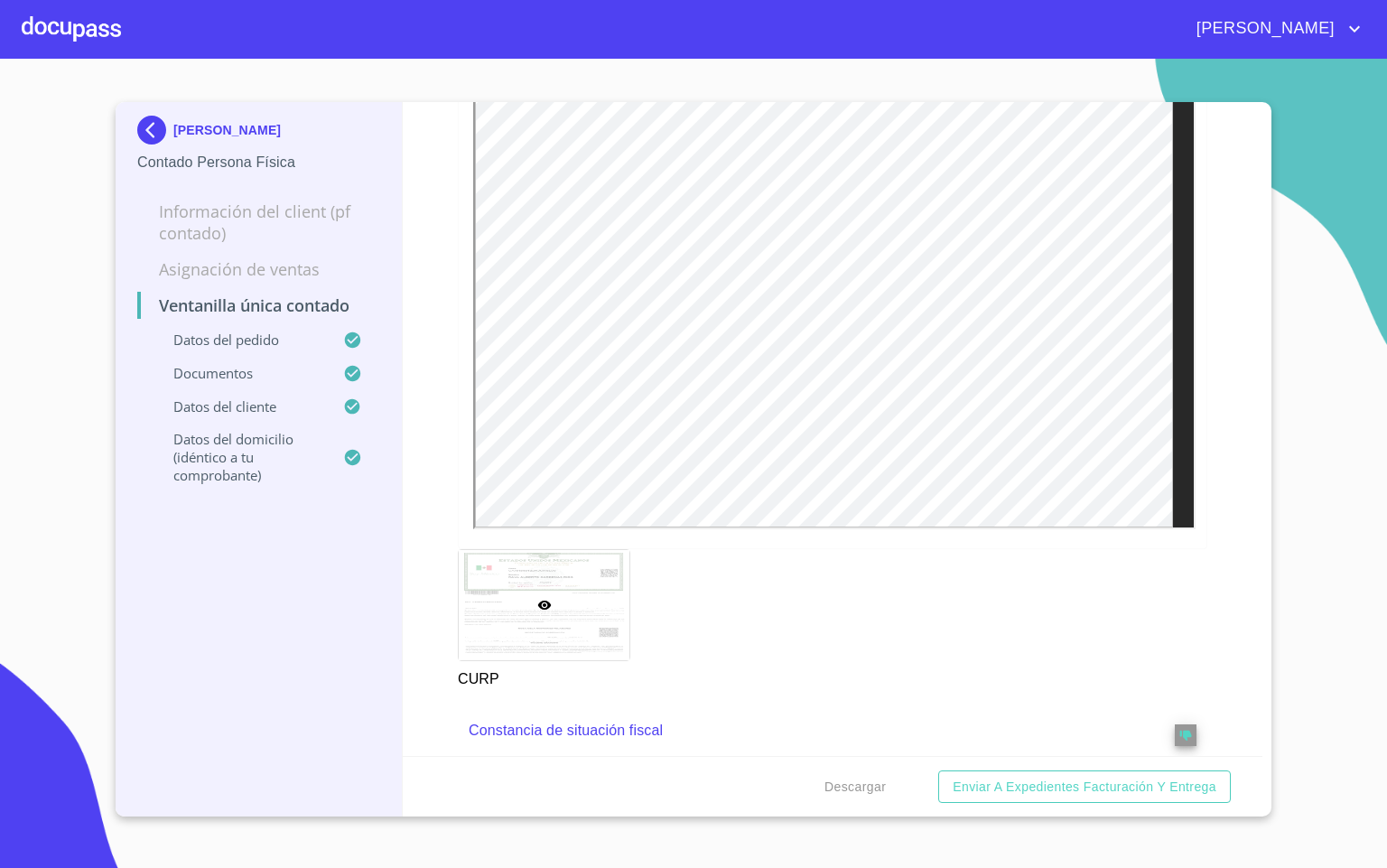
scroll to position [2438, 0]
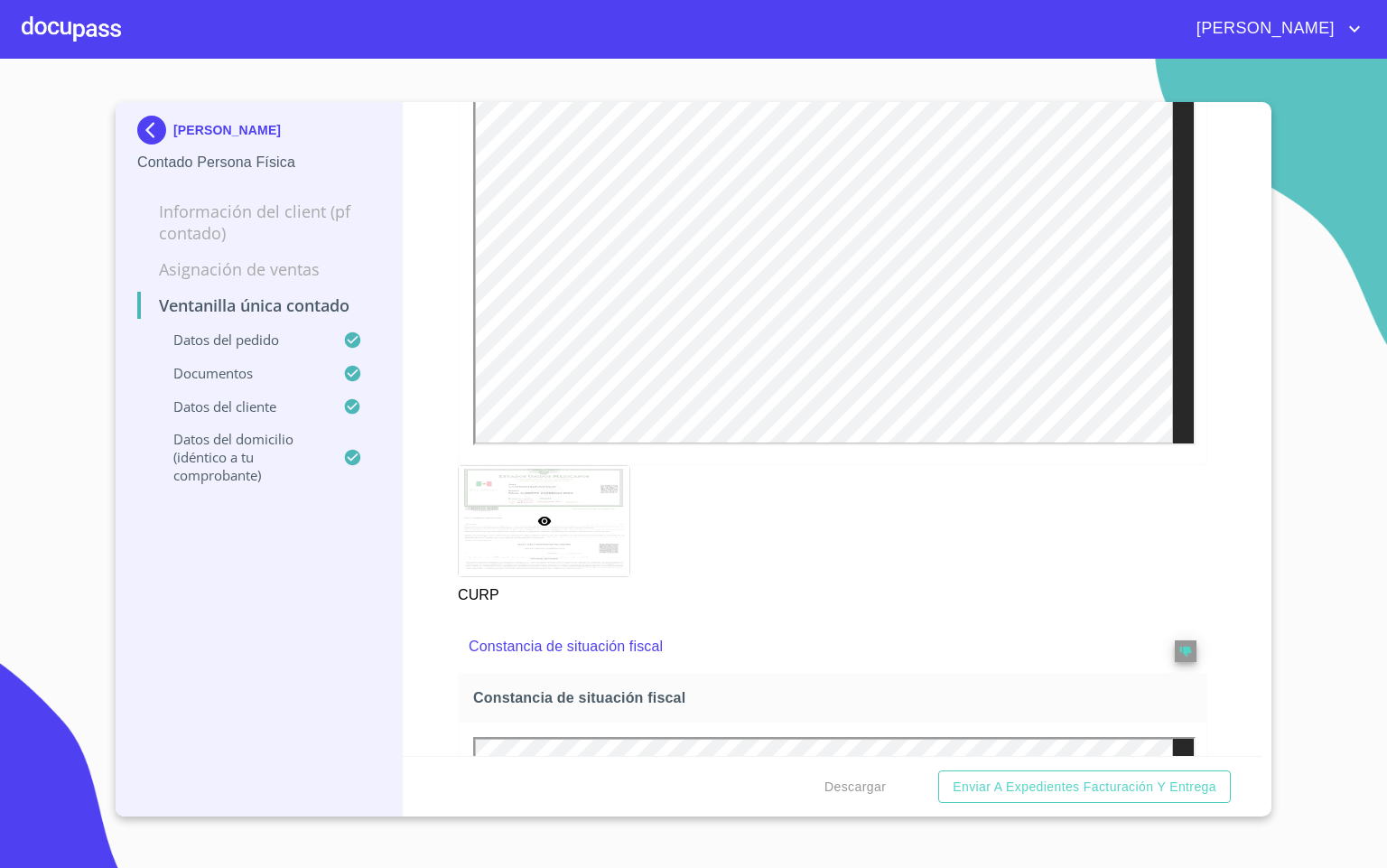
click at [103, 31] on div at bounding box center [71, 29] width 99 height 58
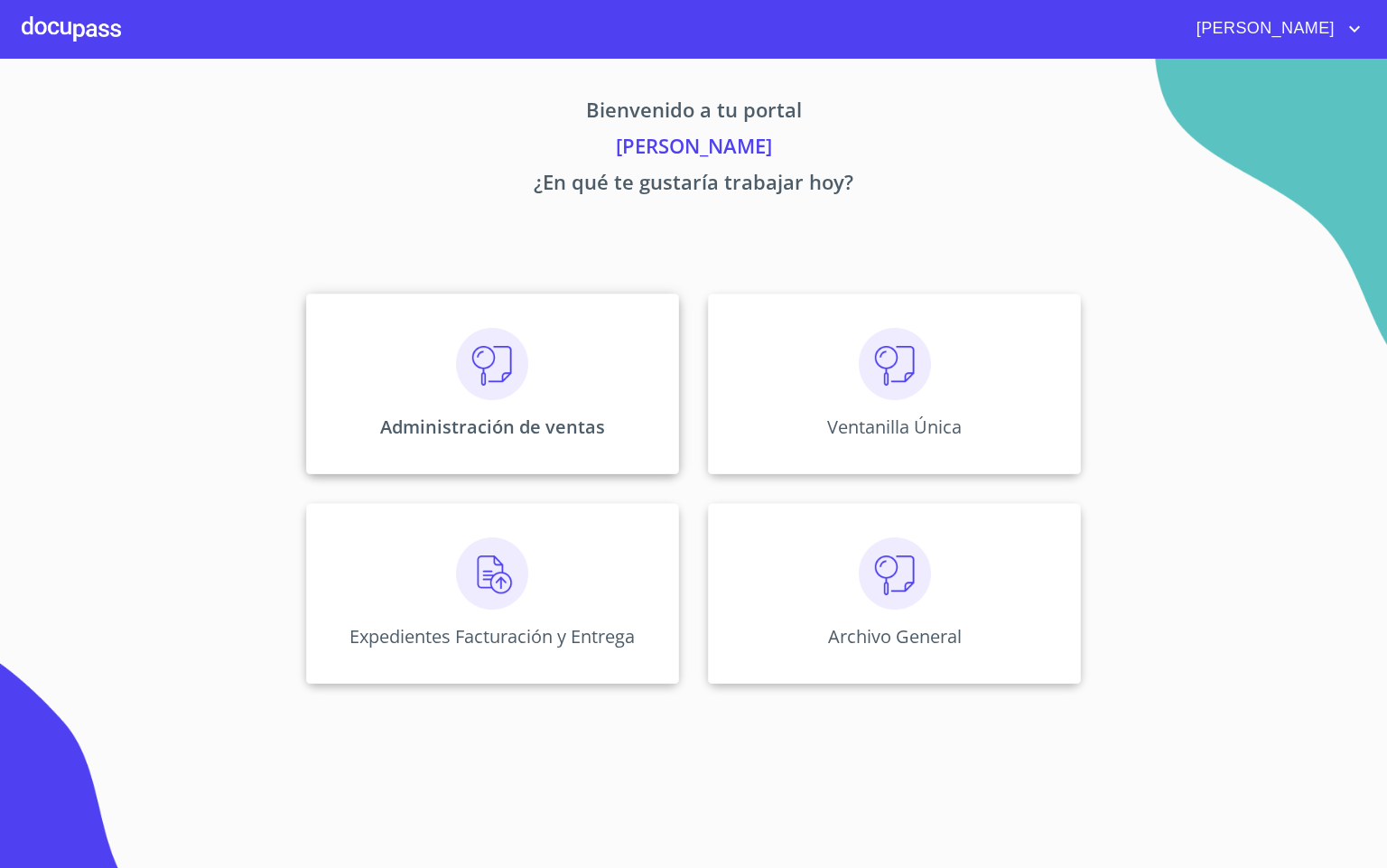
click at [517, 382] on img at bounding box center [491, 363] width 72 height 72
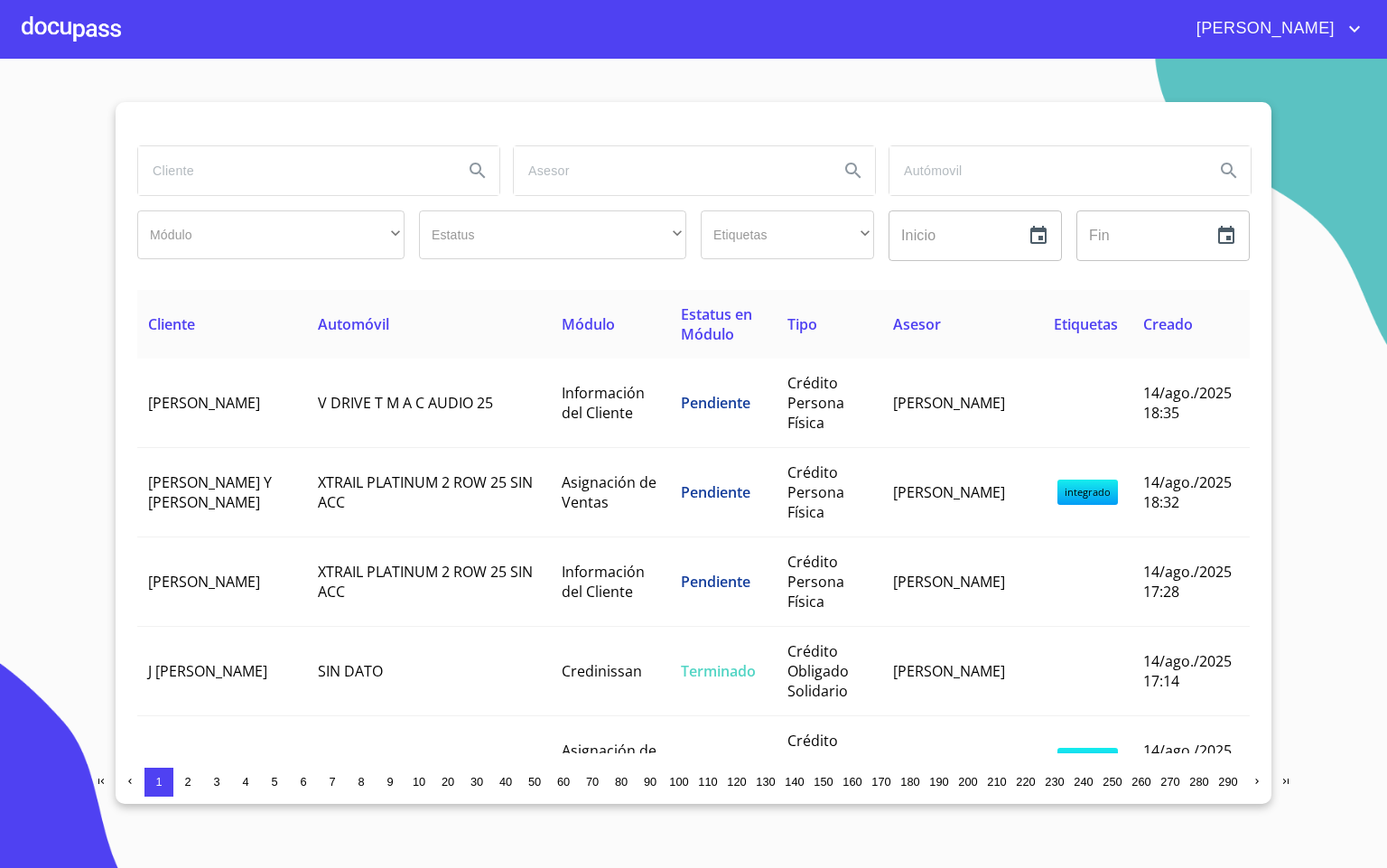
click at [350, 179] on input "search" at bounding box center [293, 170] width 310 height 49
type input "WTH DE MEXI"
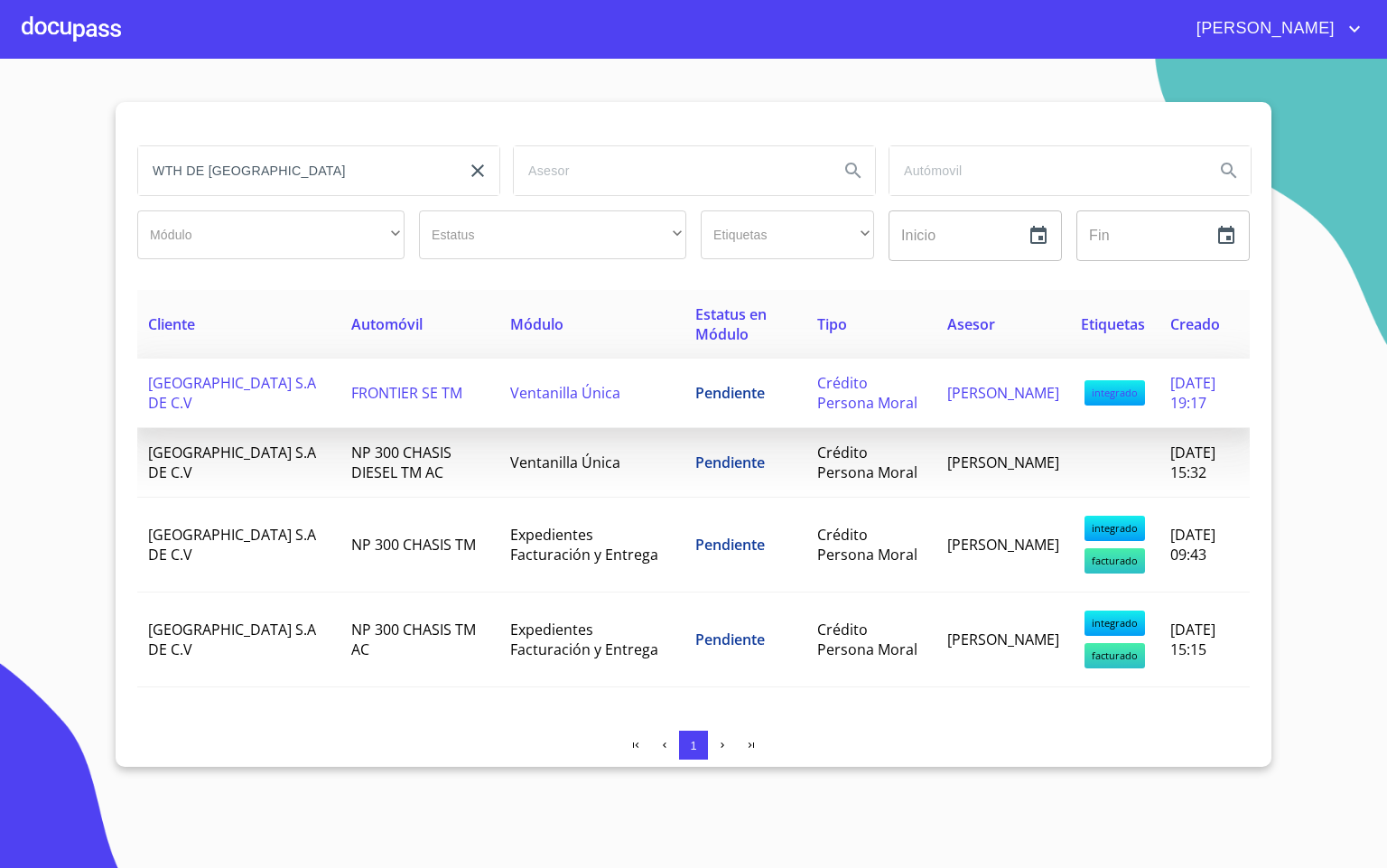
click at [340, 404] on td "FRONTIER SE TM" at bounding box center [419, 393] width 159 height 69
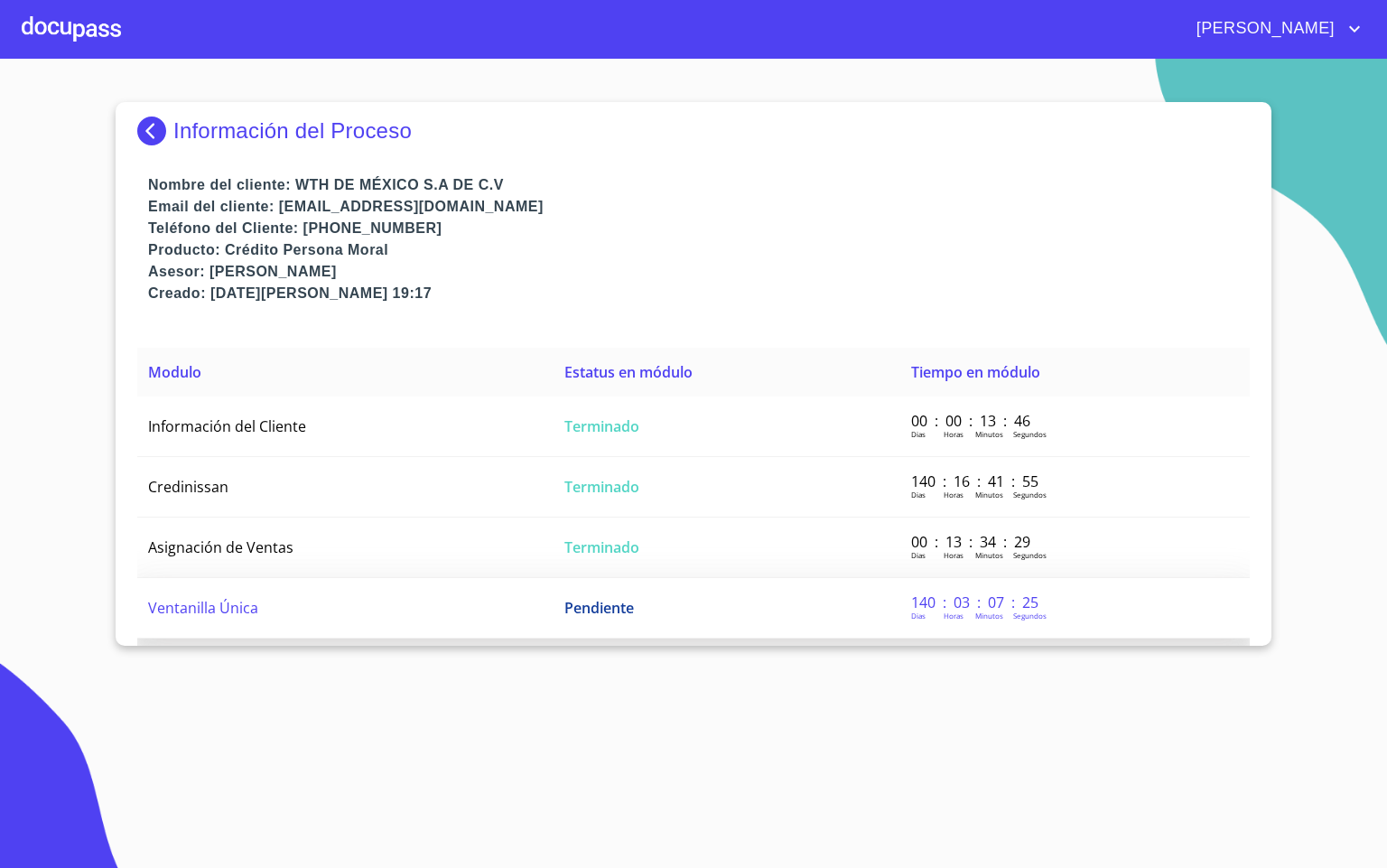
click at [268, 623] on td "Ventanilla Única" at bounding box center [345, 608] width 416 height 61
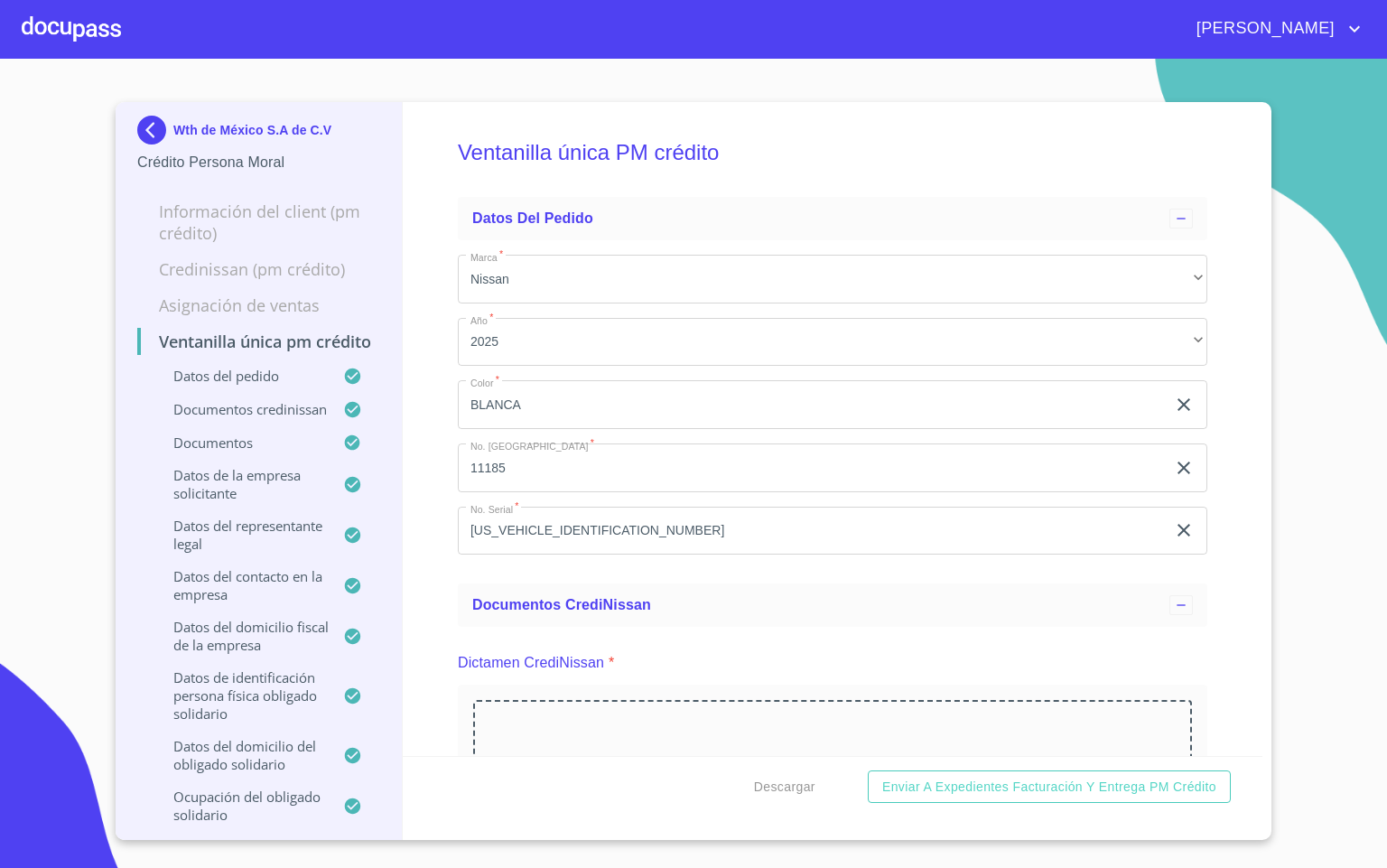
click at [415, 563] on div "Ventanilla única PM crédito Datos del pedido Marca   * Nissan ​ Año   * 2025 ​ …" at bounding box center [832, 429] width 860 height 654
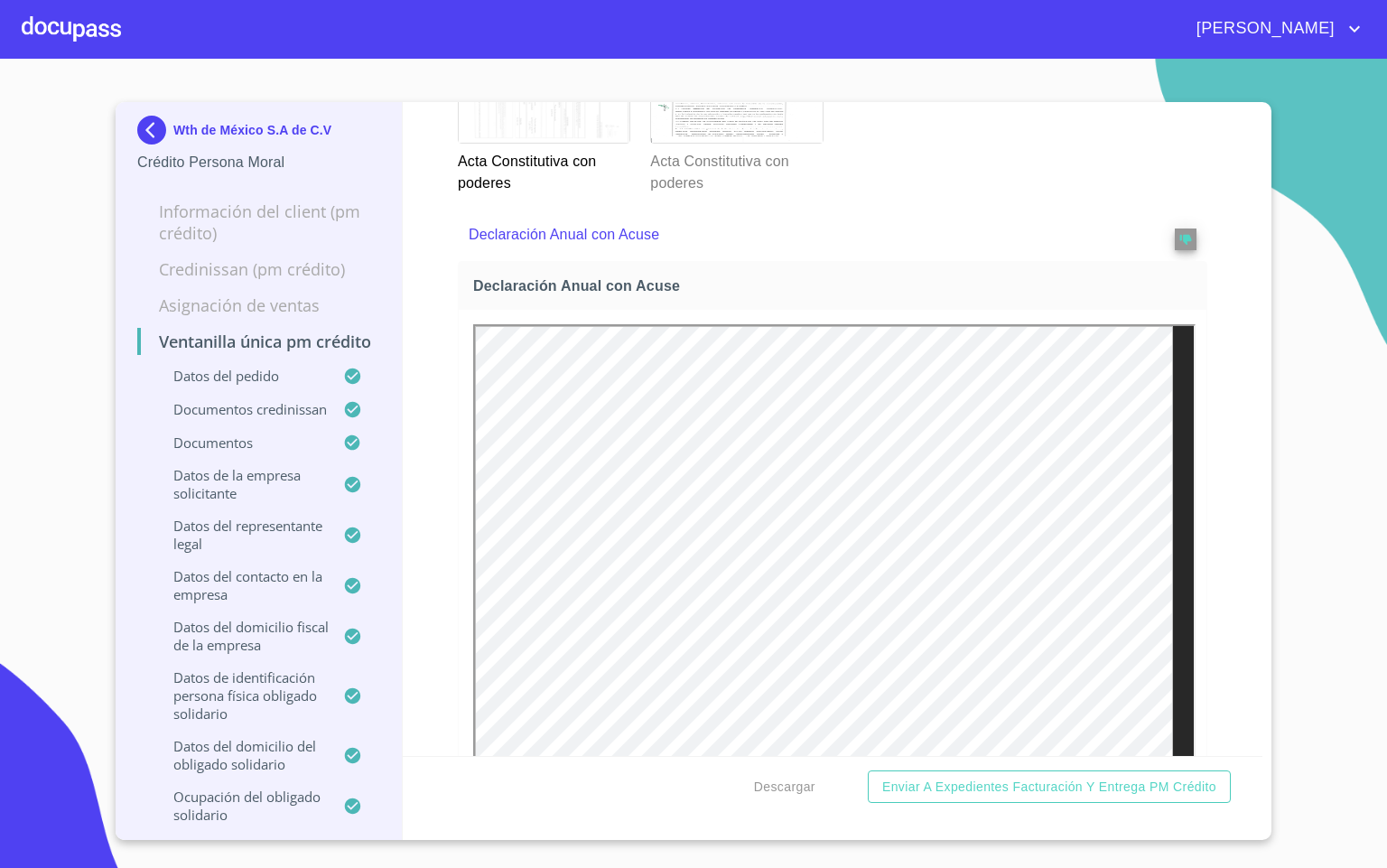
scroll to position [6501, 0]
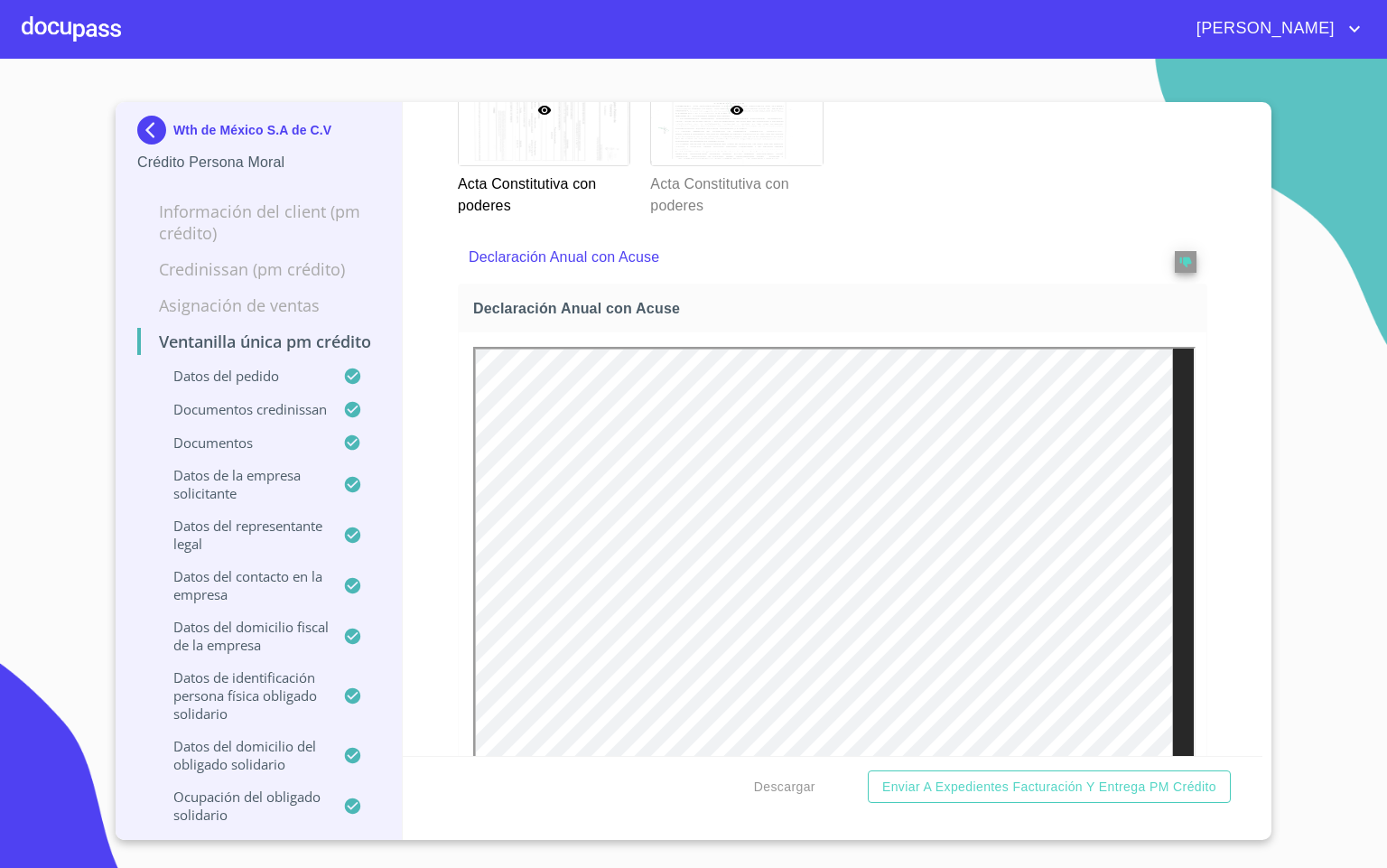
click at [745, 165] on div at bounding box center [736, 110] width 171 height 112
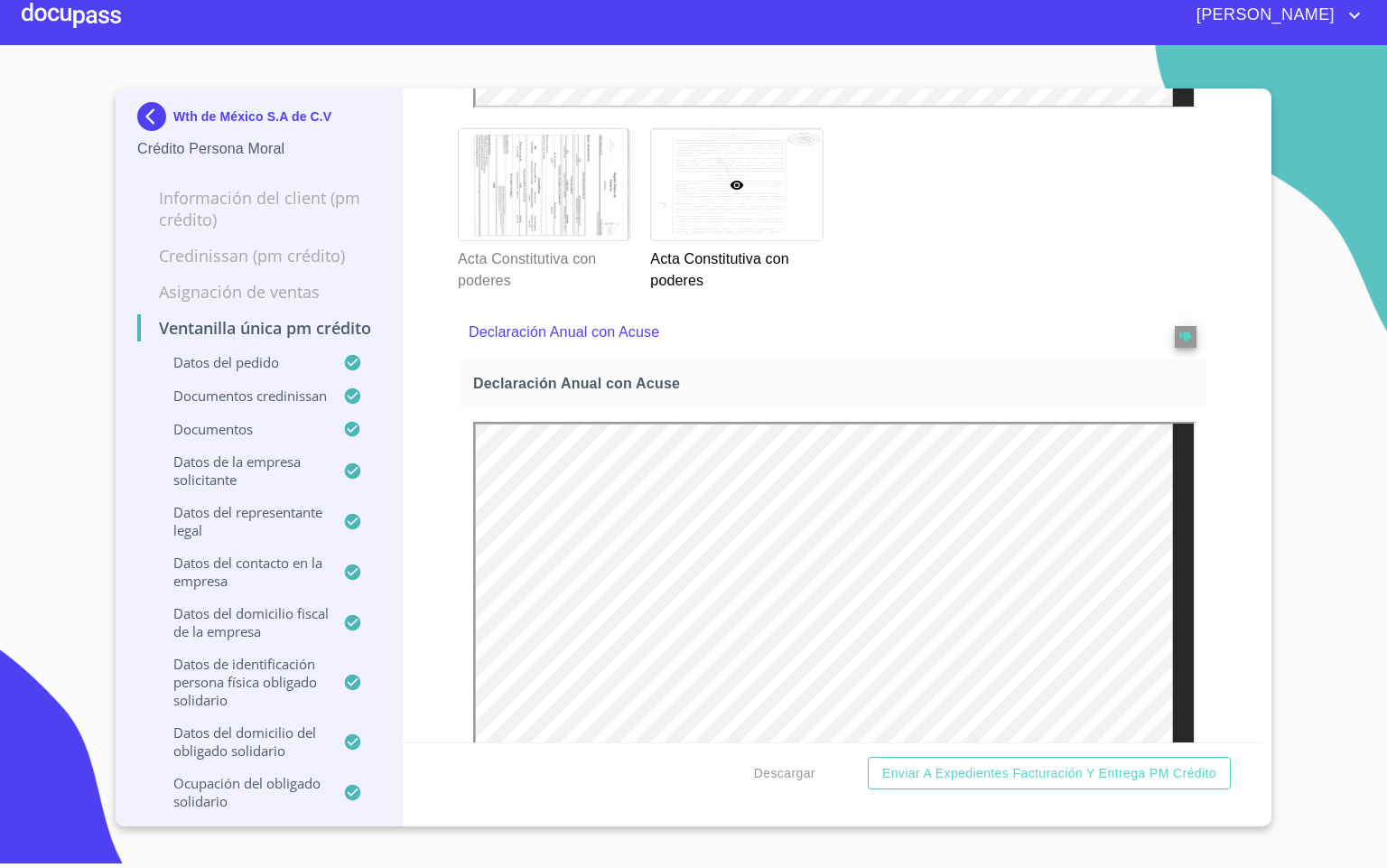
scroll to position [6410, 0]
click at [1205, 514] on div "Ventanilla única PM crédito Datos del pedido Marca   * Nissan ​ Año   * 2025 ​ …" at bounding box center [832, 415] width 860 height 654
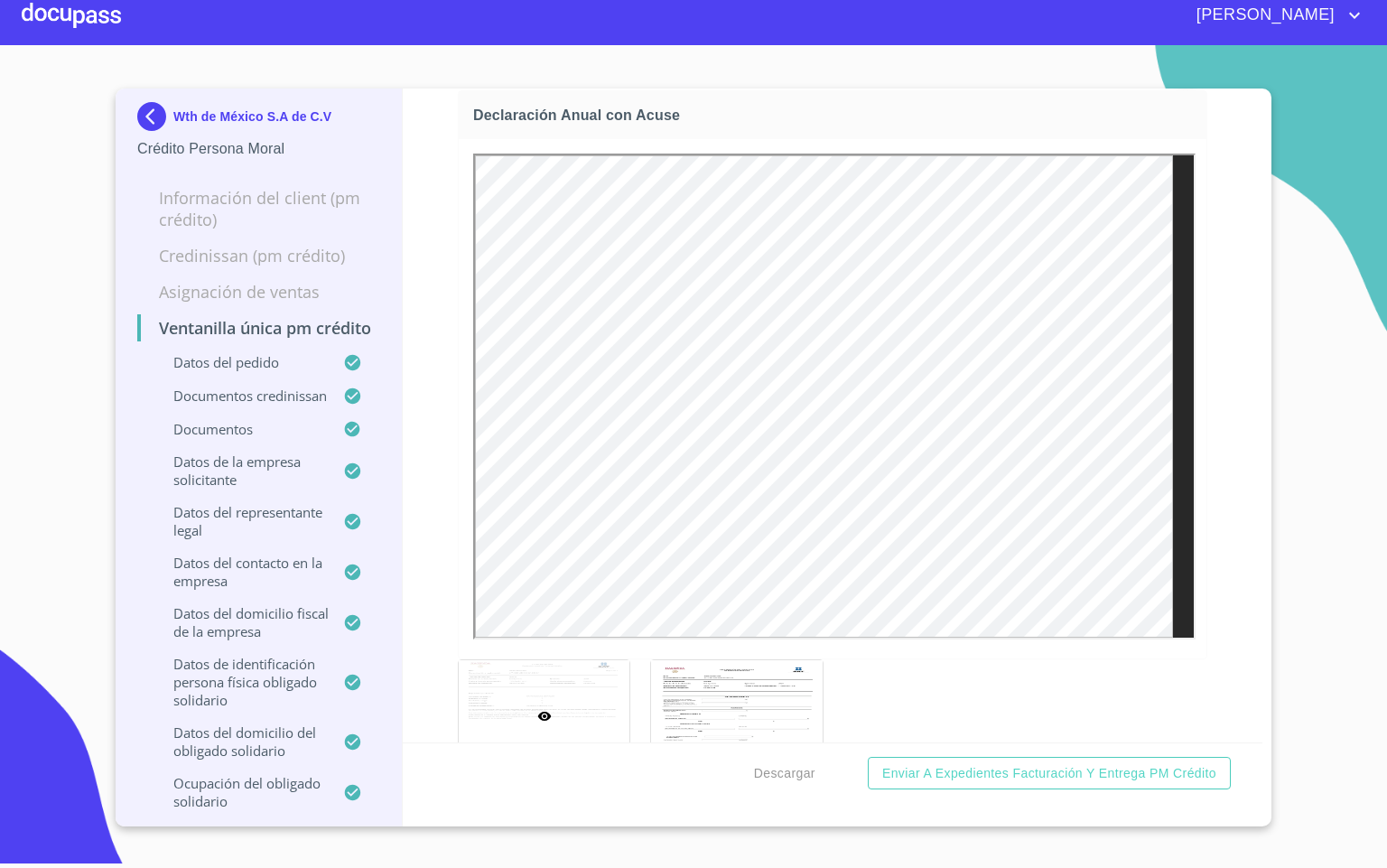
scroll to position [6545, 0]
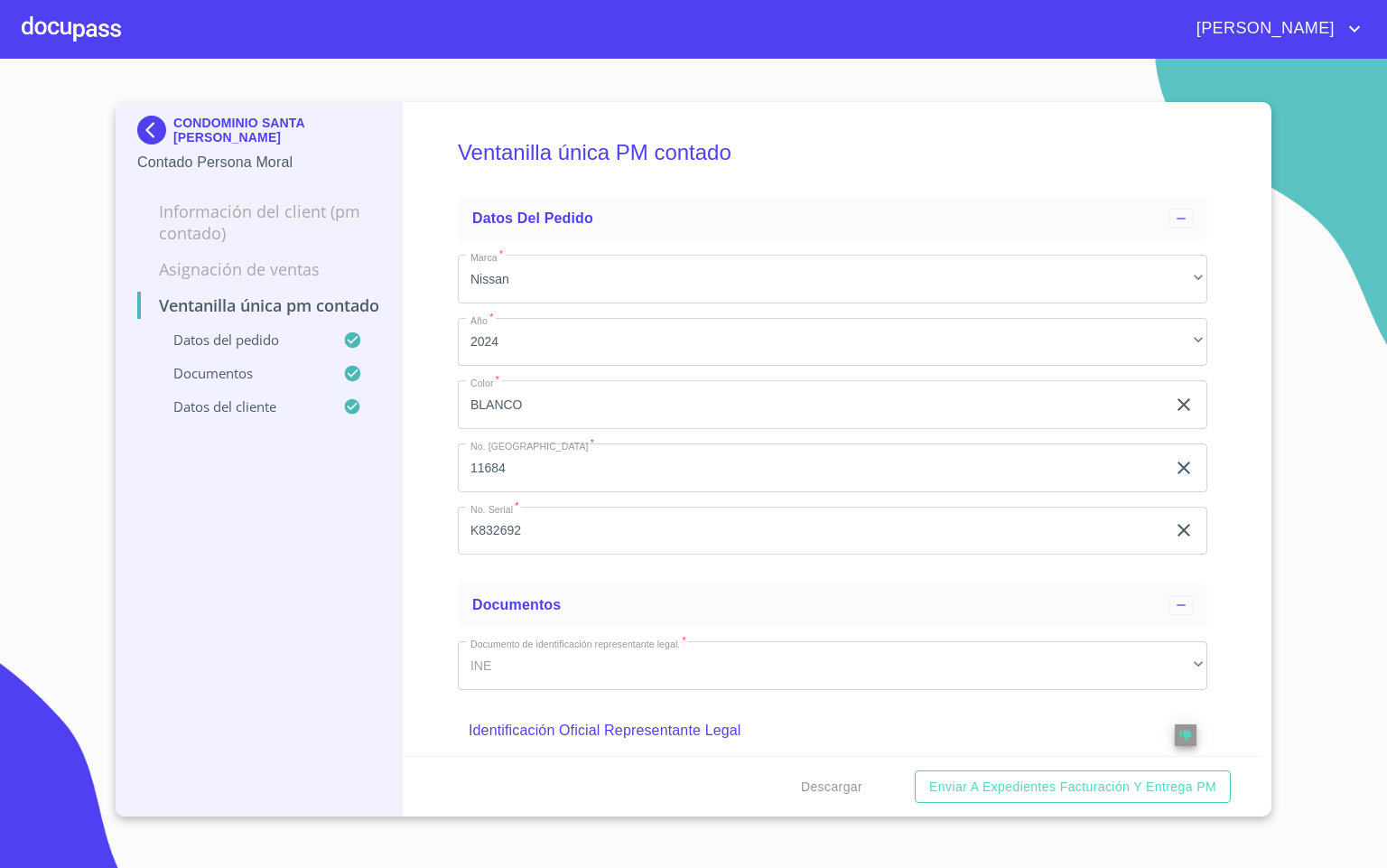
scroll to position [2999, 0]
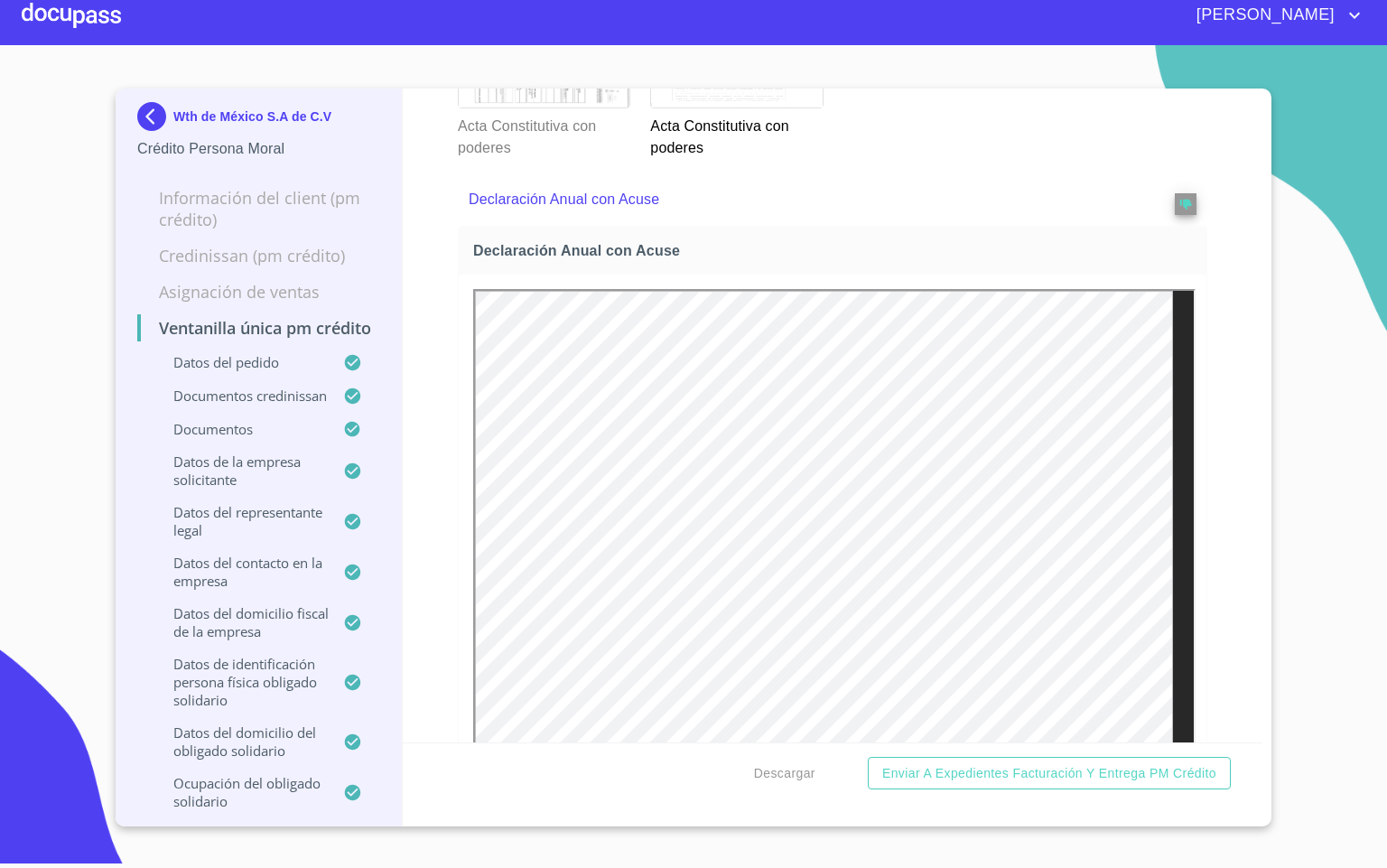
click at [1212, 491] on div "Ventanilla única PM crédito Datos del pedido Marca   * Nissan ​ Año   * 2025 ​ …" at bounding box center [832, 415] width 860 height 654
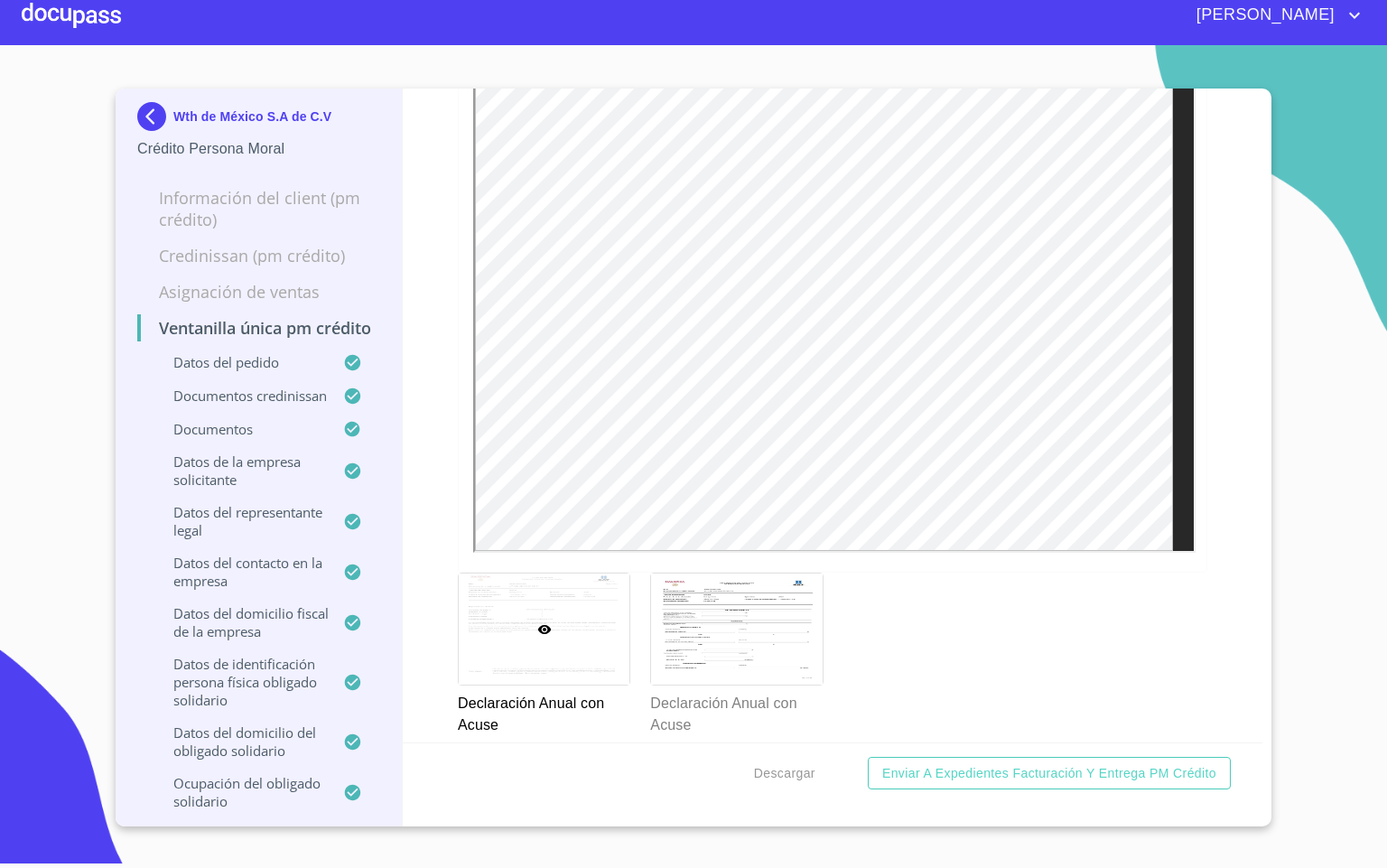
scroll to position [6681, 0]
